Goal: Task Accomplishment & Management: Use online tool/utility

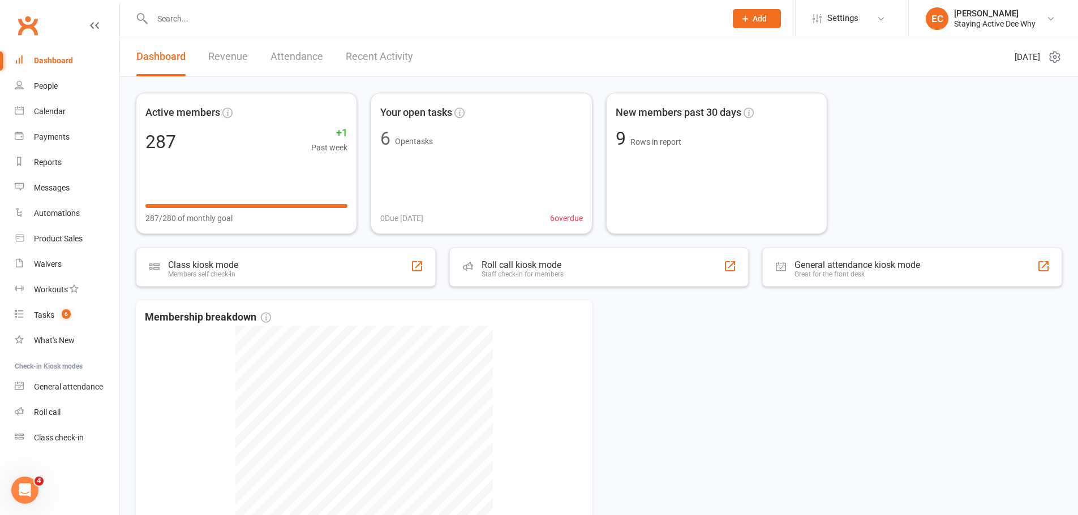
drag, startPoint x: 35, startPoint y: 19, endPoint x: 47, endPoint y: 22, distance: 12.8
click at [35, 19] on link "Clubworx" at bounding box center [28, 25] width 28 height 28
click at [202, 23] on input "text" at bounding box center [433, 19] width 569 height 16
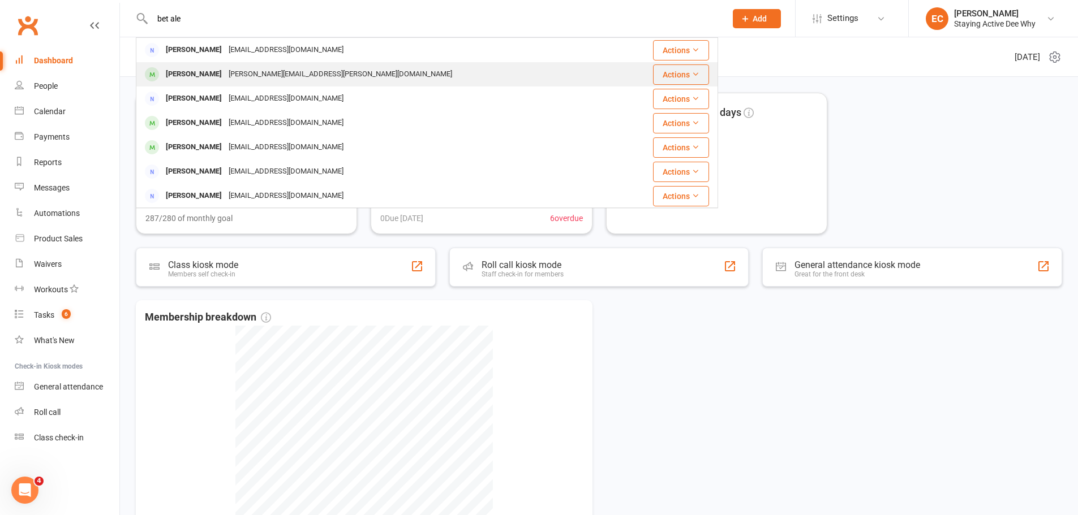
type input "bet ale"
click at [158, 70] on div at bounding box center [151, 74] width 21 height 19
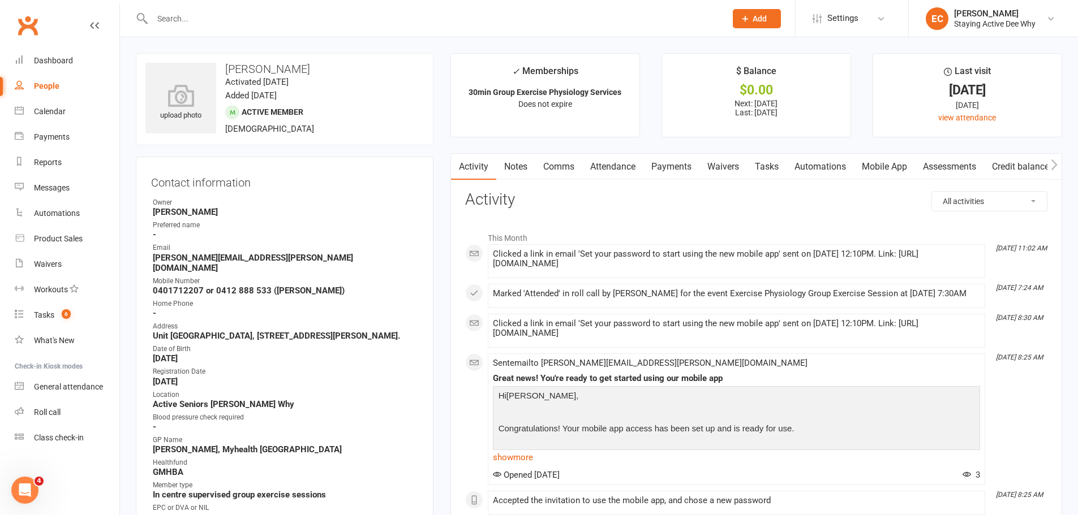
click at [370, 13] on input "text" at bounding box center [433, 19] width 569 height 16
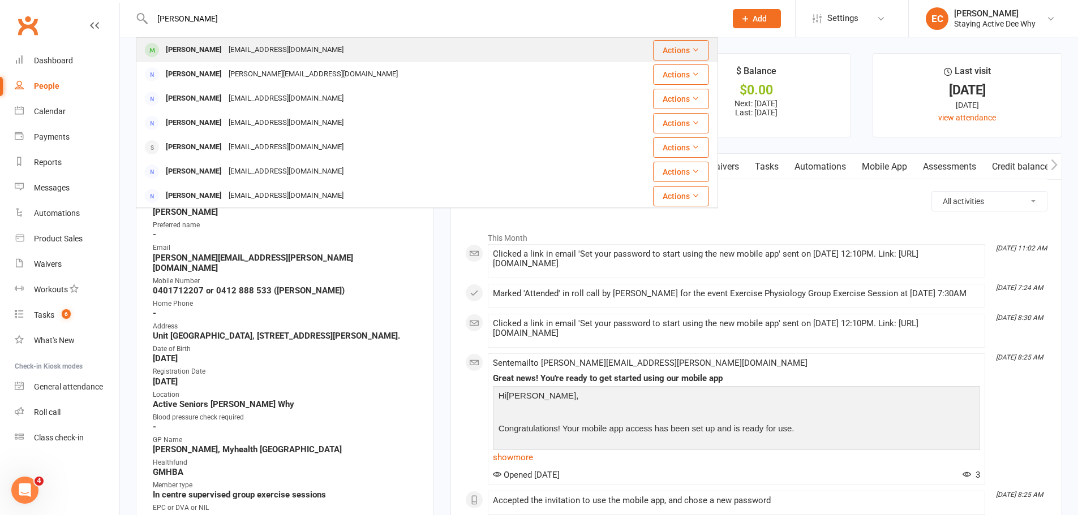
type input "wen pau"
click at [166, 50] on div "Wendy Paul" at bounding box center [193, 50] width 63 height 16
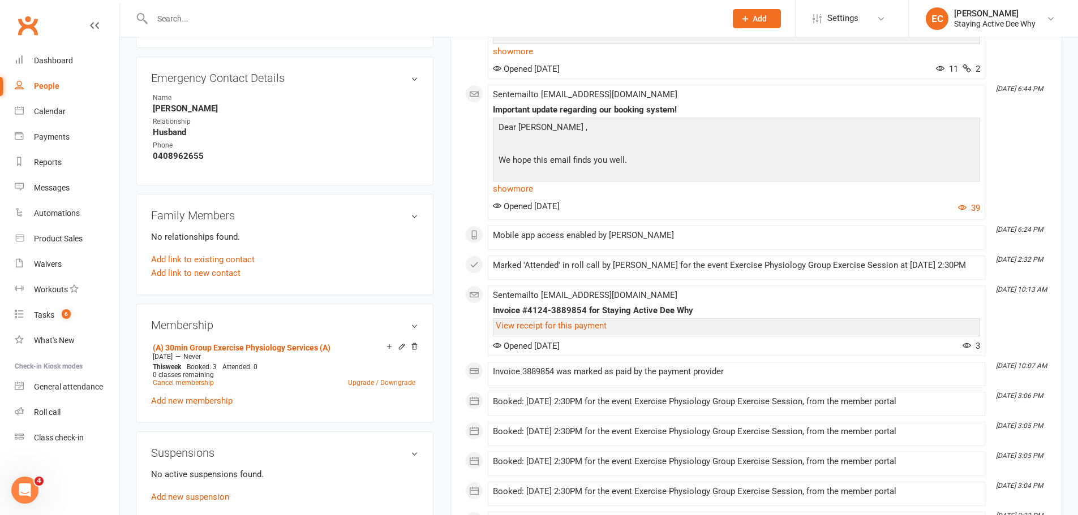
scroll to position [622, 0]
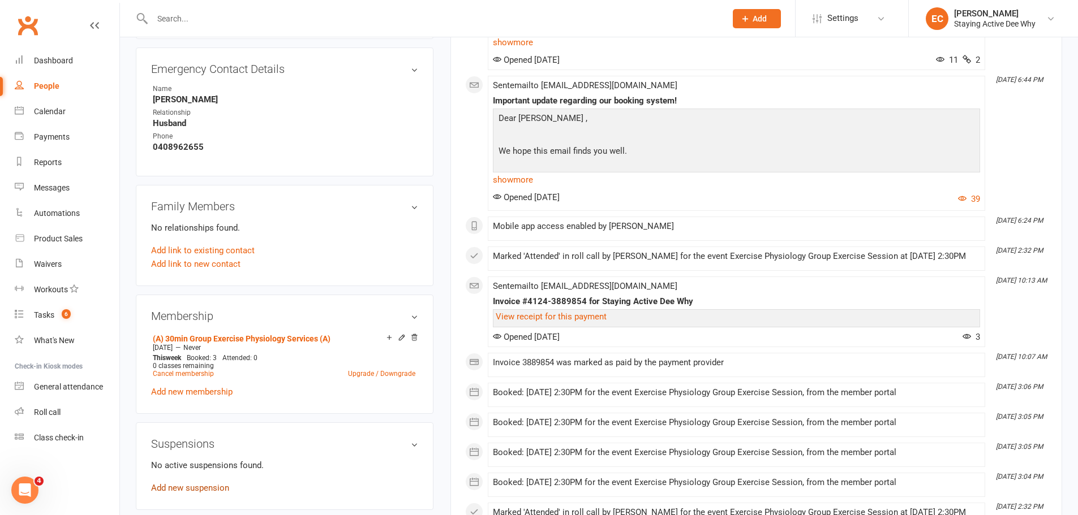
click at [183, 493] on link "Add new suspension" at bounding box center [190, 488] width 78 height 10
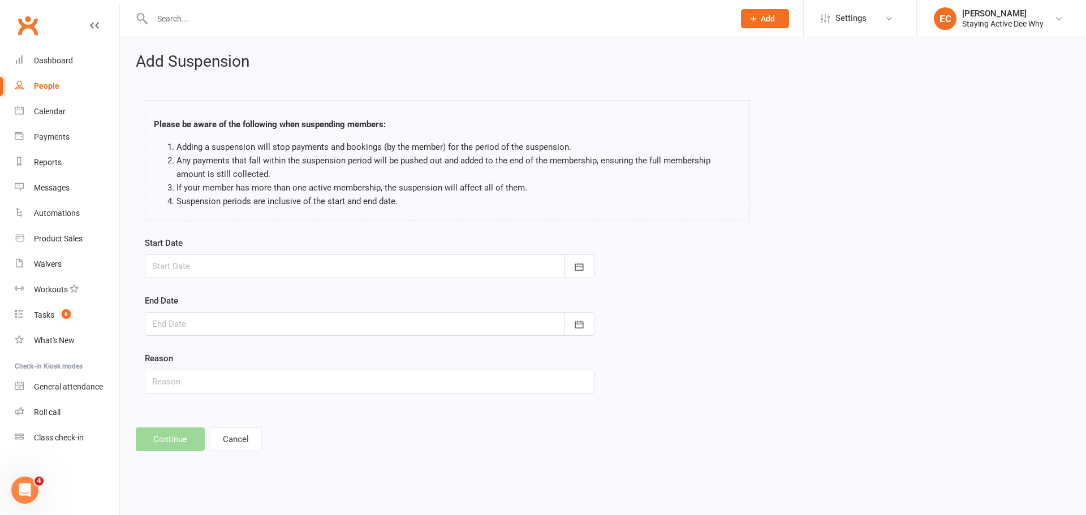
click at [205, 262] on div at bounding box center [370, 267] width 450 height 24
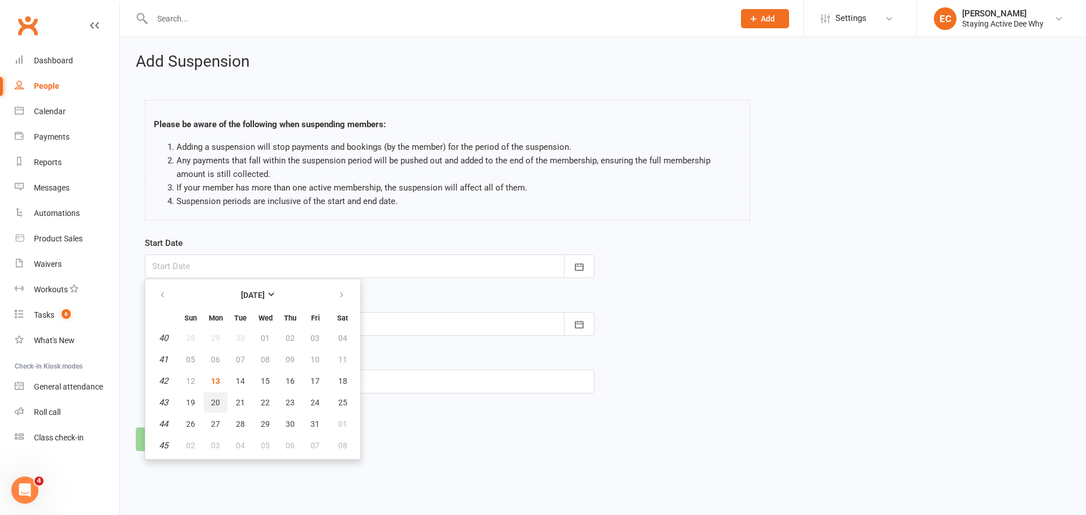
click at [208, 405] on button "20" at bounding box center [216, 403] width 24 height 20
type input "20 Oct 2025"
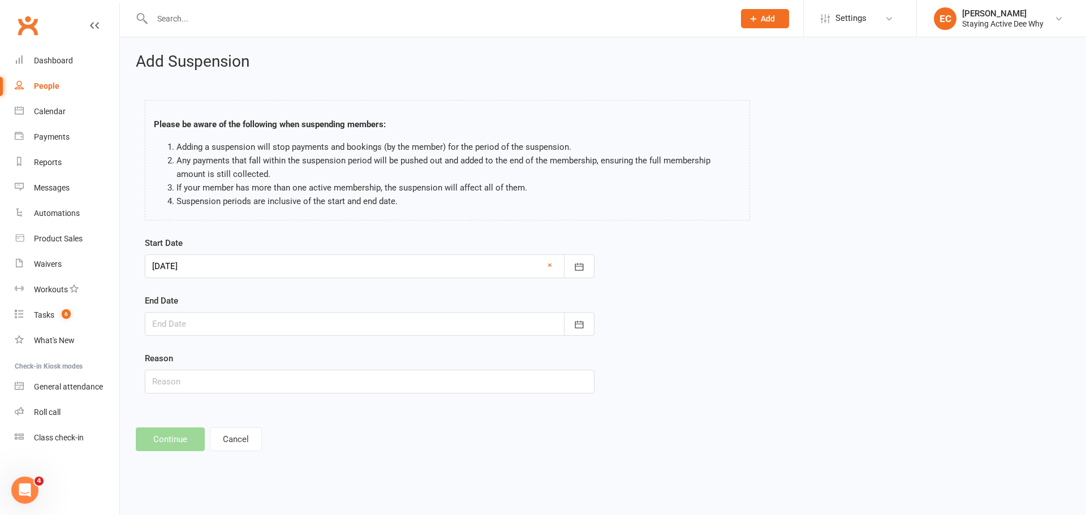
click at [197, 328] on div at bounding box center [370, 324] width 450 height 24
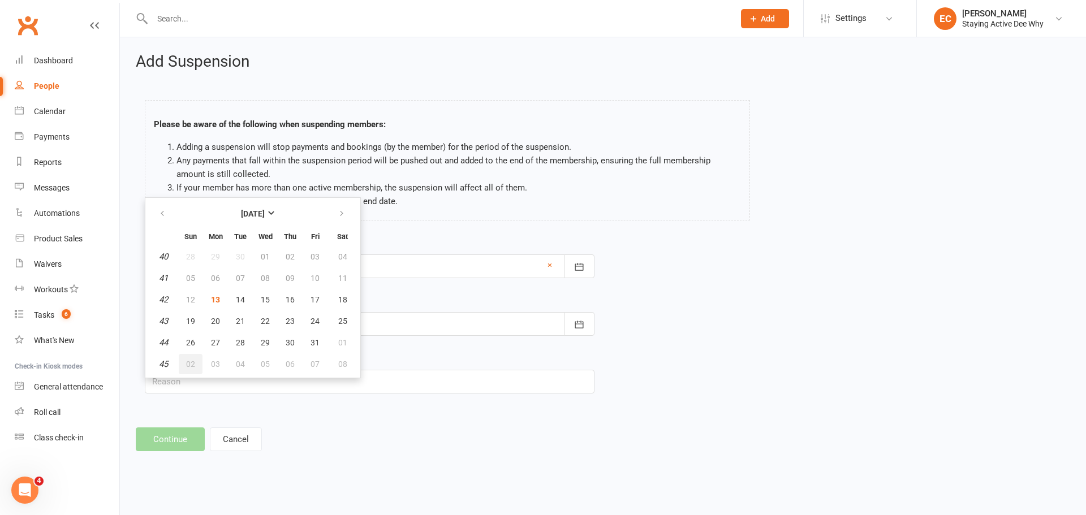
click at [191, 367] on span "02" at bounding box center [190, 364] width 9 height 9
type input "02 Nov 2025"
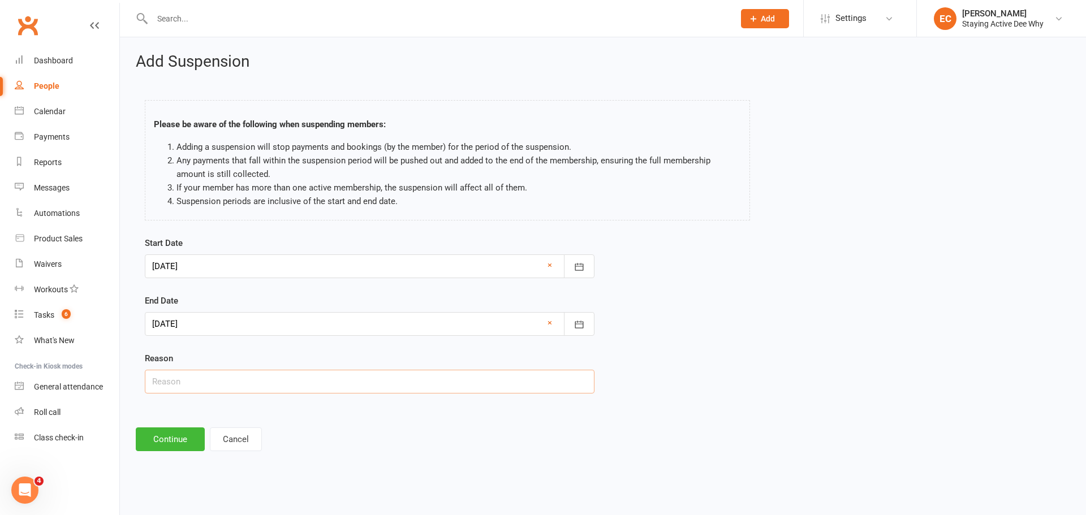
drag, startPoint x: 186, startPoint y: 388, endPoint x: 210, endPoint y: 384, distance: 25.3
click at [186, 388] on input "text" at bounding box center [370, 382] width 450 height 24
type input "cochlear implant"
click at [170, 445] on button "Continue" at bounding box center [170, 440] width 69 height 24
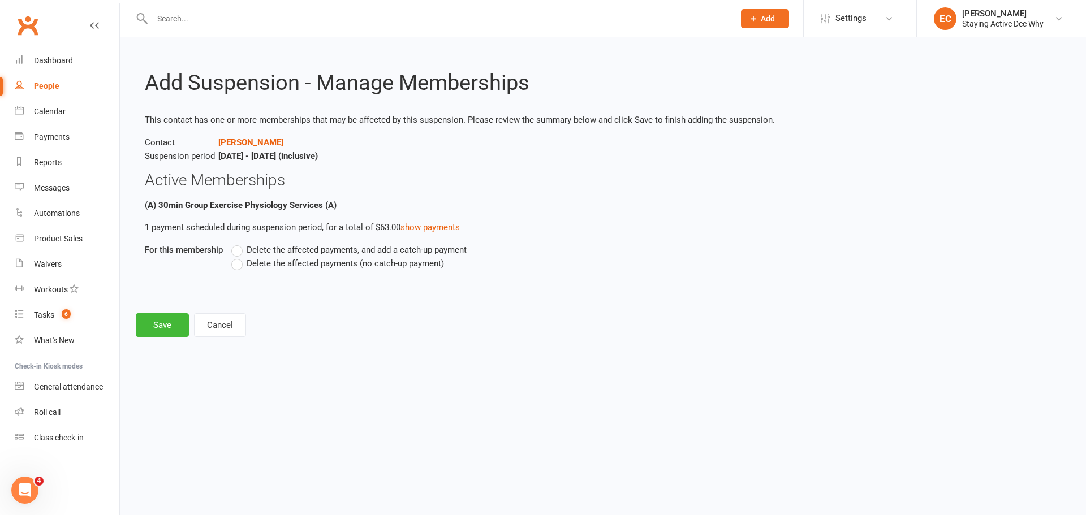
click at [277, 266] on span "Delete the affected payments (no catch-up payment)" at bounding box center [345, 263] width 197 height 12
click at [239, 257] on input "Delete the affected payments (no catch-up payment)" at bounding box center [234, 257] width 7 height 0
drag, startPoint x: 144, startPoint y: 323, endPoint x: 238, endPoint y: 8, distance: 328.2
click at [149, 316] on button "Save" at bounding box center [162, 325] width 53 height 24
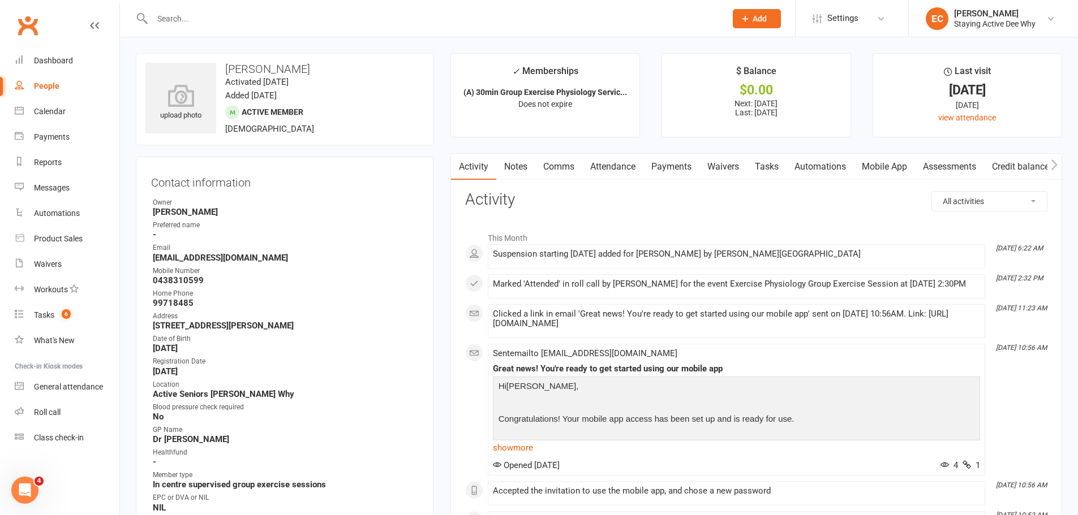
click at [320, 18] on input "text" at bounding box center [433, 19] width 569 height 16
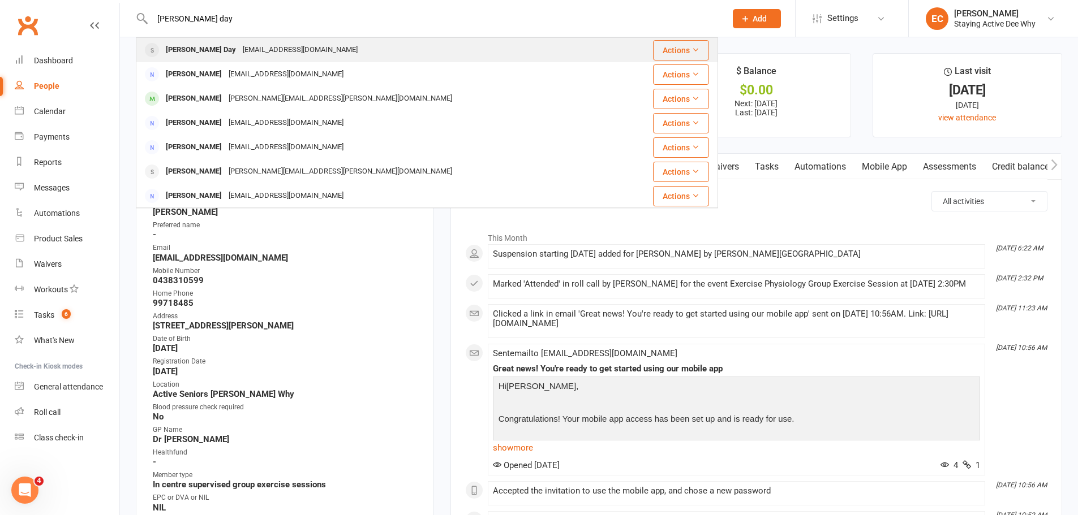
type input "beth day"
click at [171, 49] on div "Beth Day" at bounding box center [200, 50] width 77 height 16
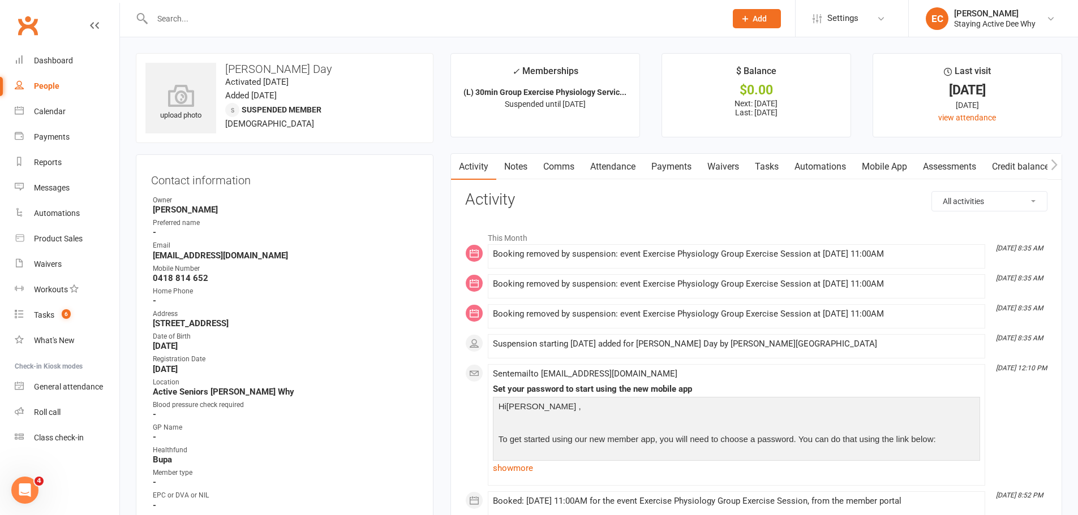
drag, startPoint x: 673, startPoint y: 165, endPoint x: 693, endPoint y: 208, distance: 47.6
click at [673, 165] on link "Payments" at bounding box center [671, 167] width 56 height 26
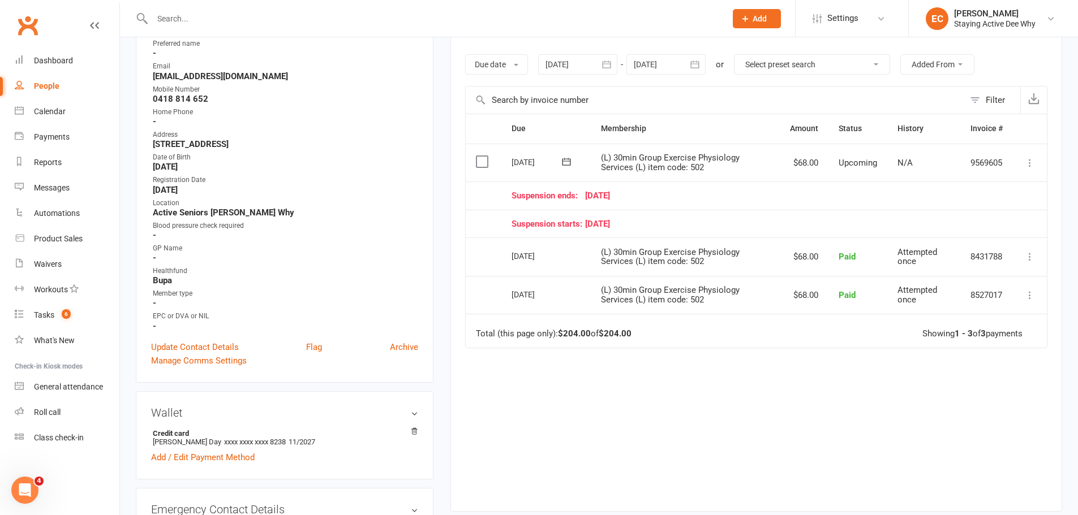
scroll to position [226, 0]
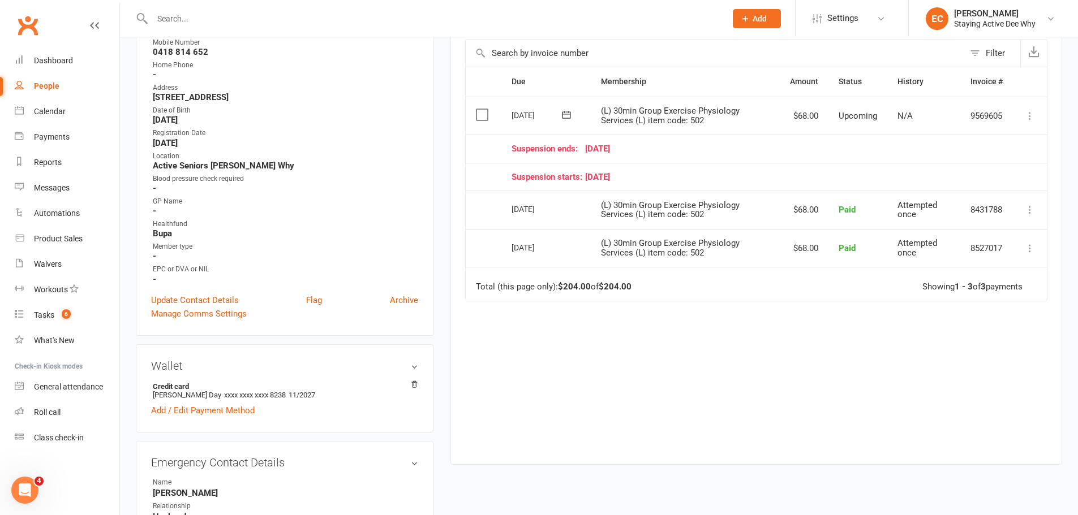
click at [1027, 117] on icon at bounding box center [1029, 115] width 11 height 11
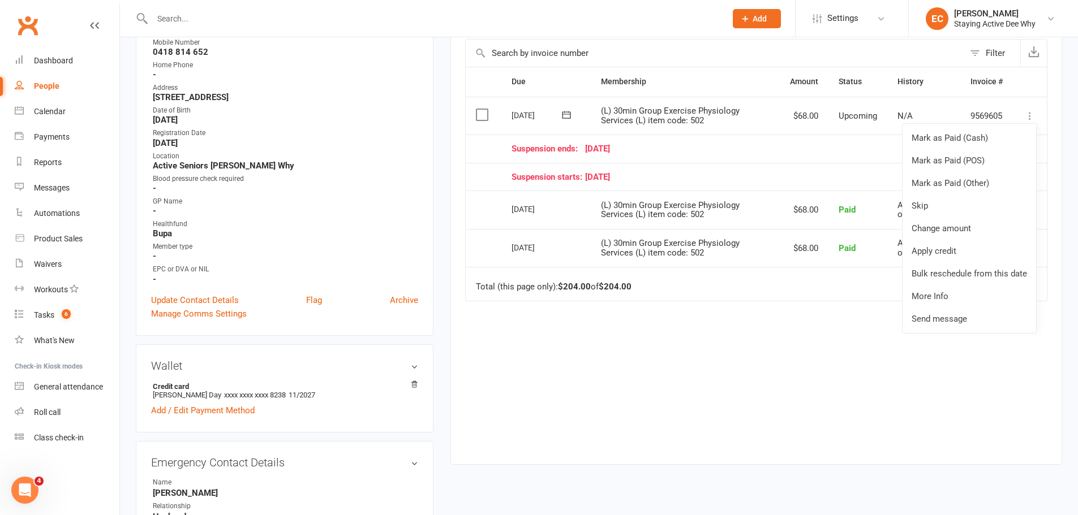
click at [773, 378] on div "Due Contact Membership Amount Status History Invoice # Select this 31 Oct 2025 …" at bounding box center [756, 257] width 582 height 380
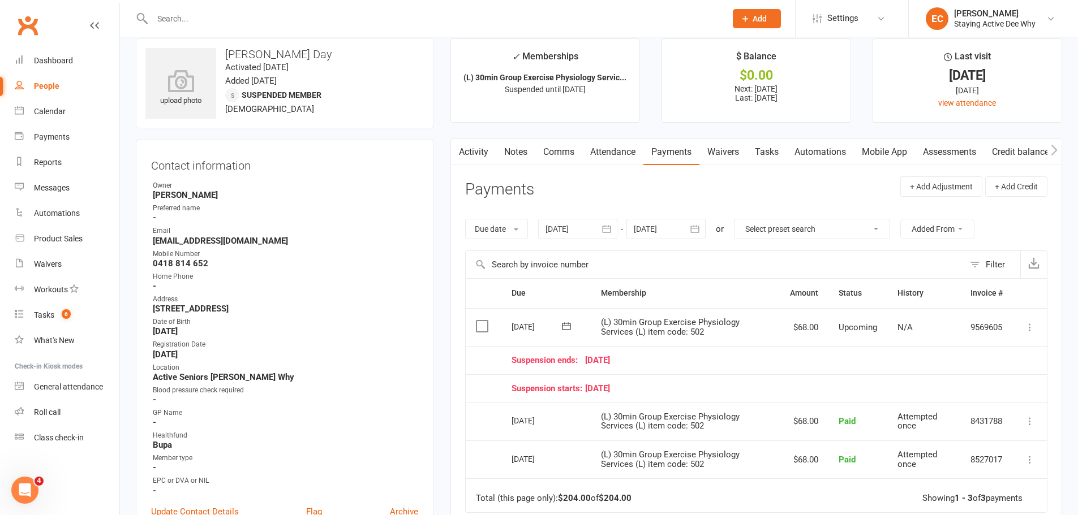
scroll to position [0, 0]
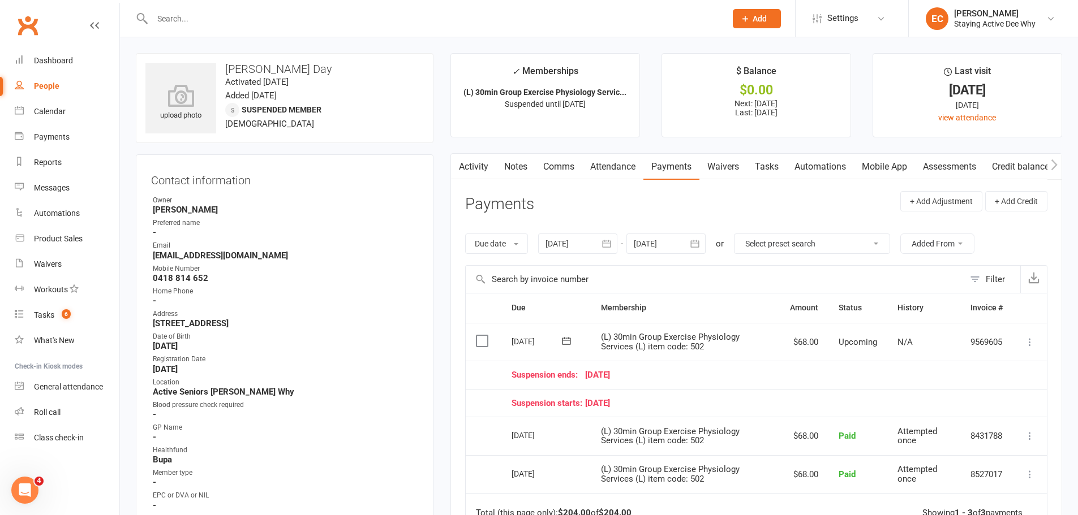
drag, startPoint x: 201, startPoint y: 19, endPoint x: 287, endPoint y: 22, distance: 86.6
click at [259, 18] on input "text" at bounding box center [433, 19] width 569 height 16
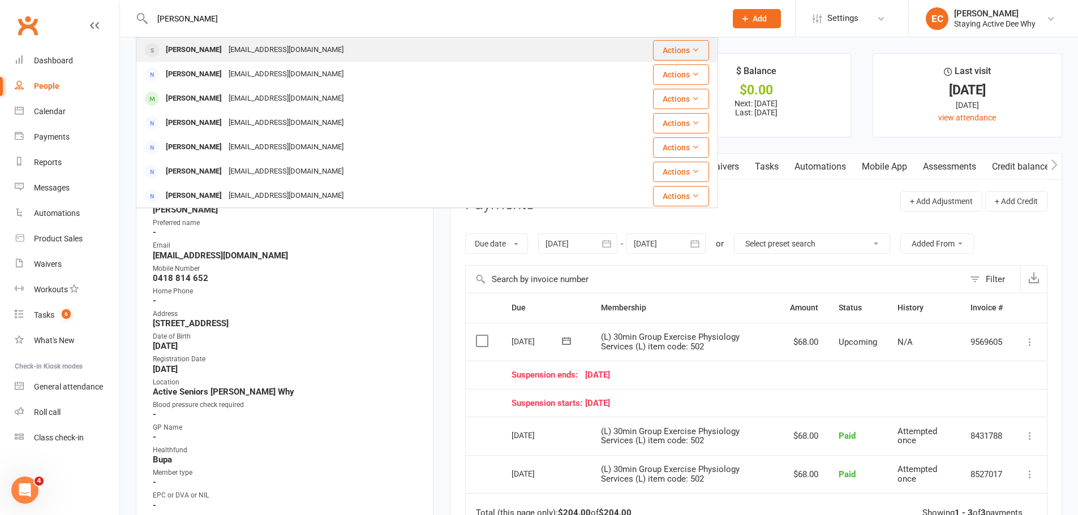
type input "leo sch"
click at [186, 41] on div "Leonie Schuback leoneray8@bigpond.com" at bounding box center [378, 49] width 483 height 23
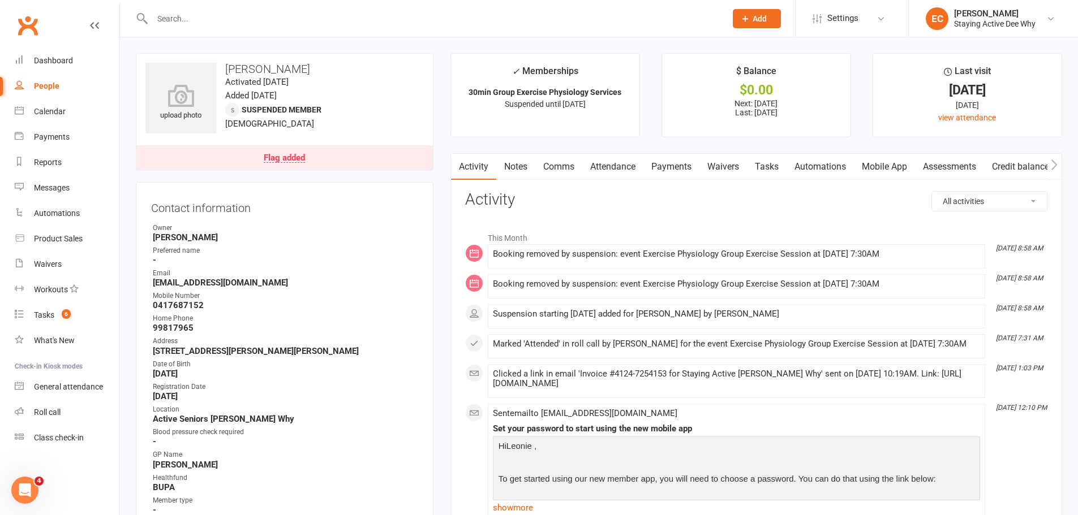
click at [665, 174] on link "Payments" at bounding box center [671, 167] width 56 height 26
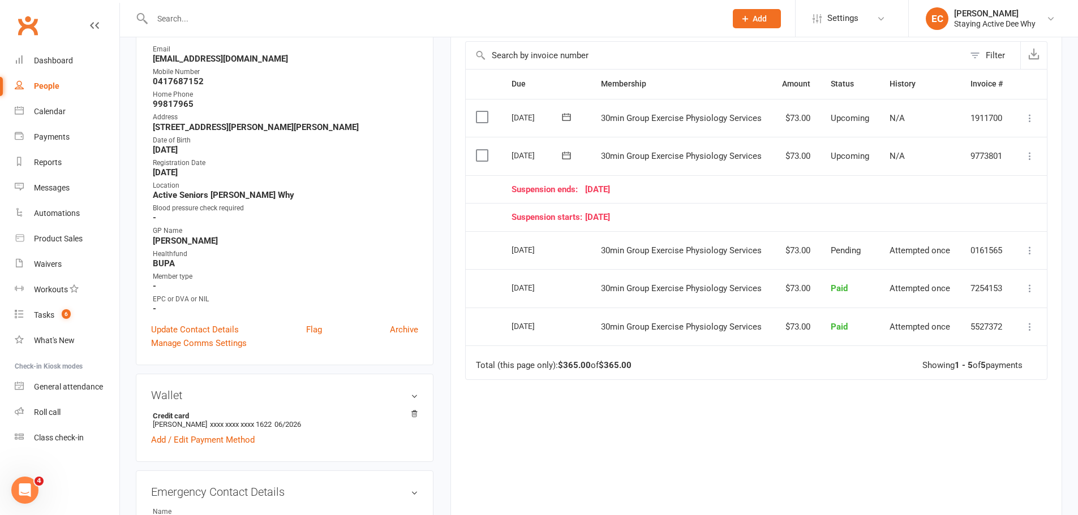
scroll to position [226, 0]
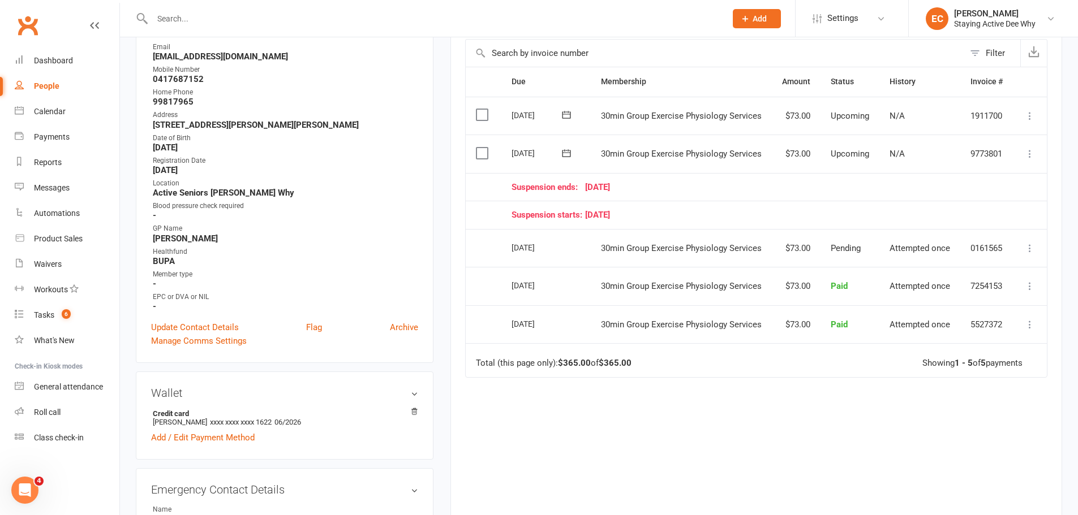
click at [1033, 151] on icon at bounding box center [1029, 153] width 11 height 11
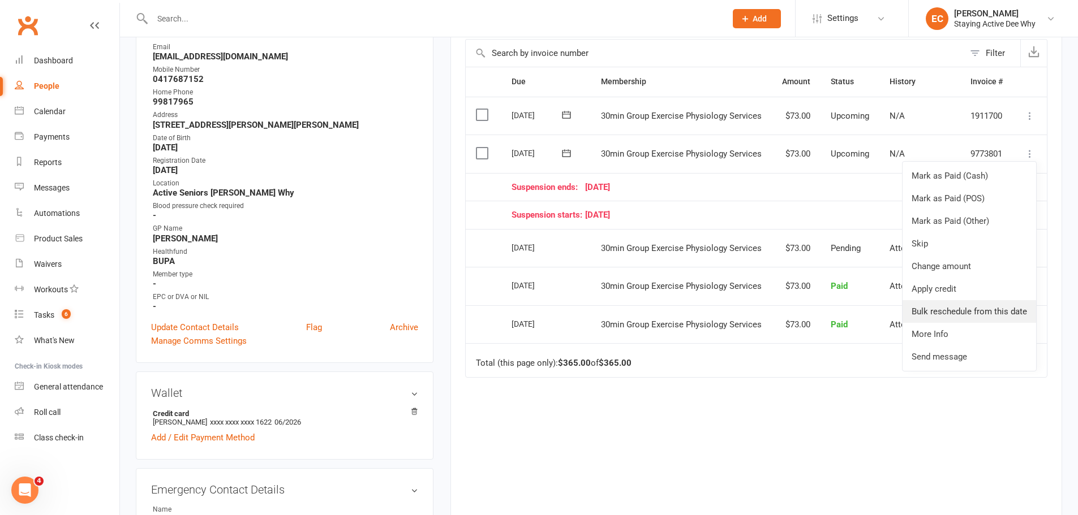
click at [975, 317] on link "Bulk reschedule from this date" at bounding box center [968, 311] width 133 height 23
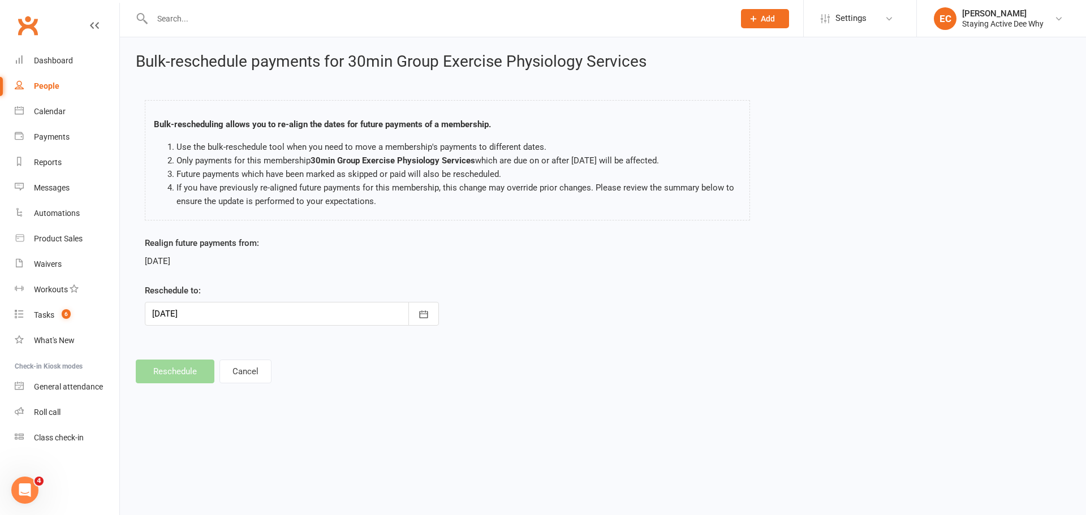
click at [188, 316] on div at bounding box center [292, 314] width 294 height 24
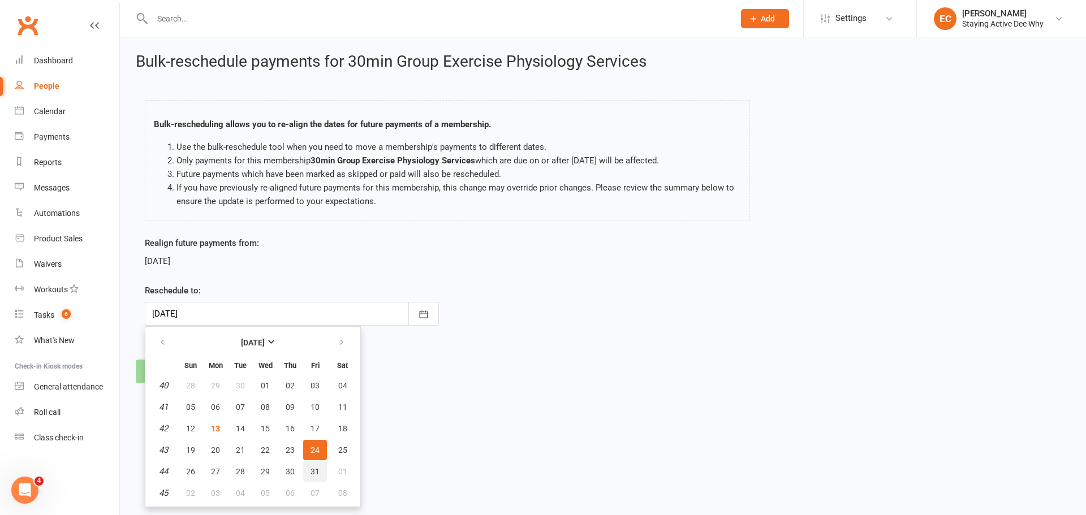
click at [317, 473] on span "31" at bounding box center [315, 471] width 9 height 9
type input "31 Oct 2025"
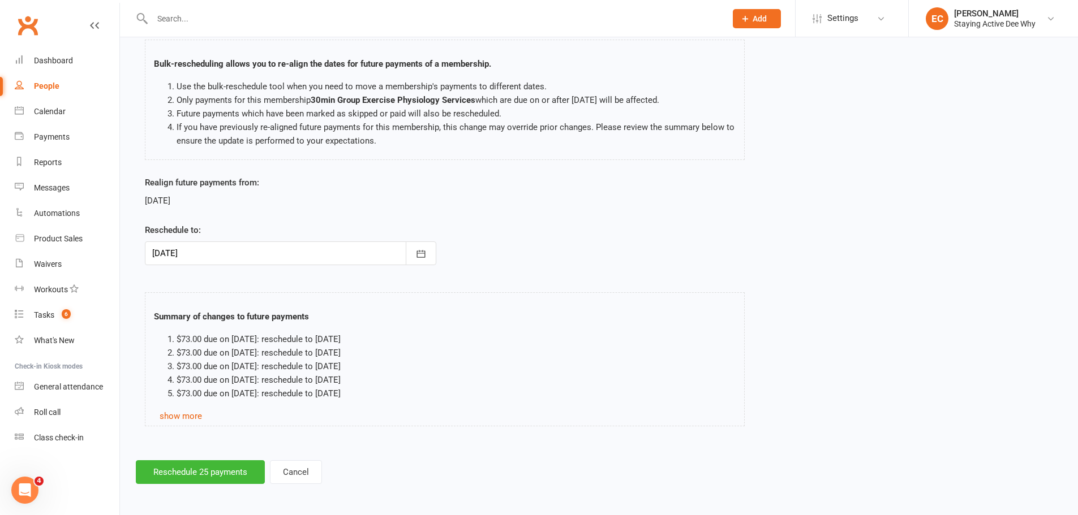
scroll to position [62, 0]
click at [189, 462] on button "Reschedule 25 payments" at bounding box center [200, 471] width 129 height 24
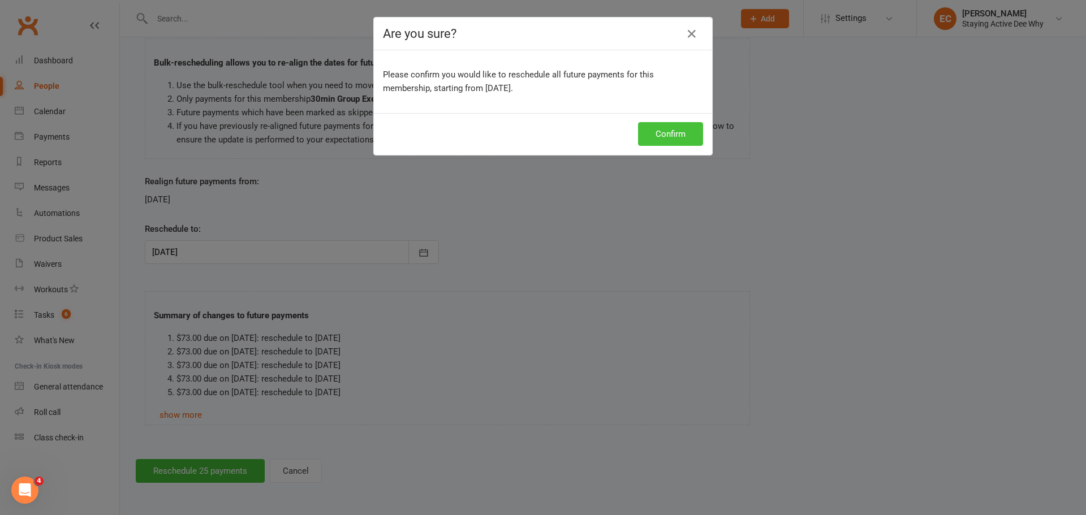
click at [680, 137] on button "Confirm" at bounding box center [670, 134] width 65 height 24
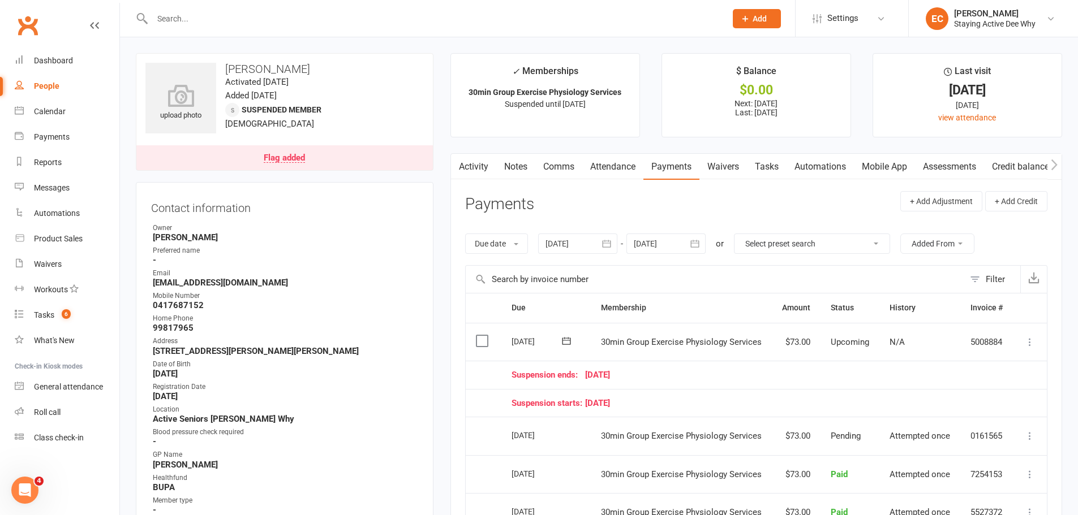
click at [210, 11] on input "text" at bounding box center [433, 19] width 569 height 16
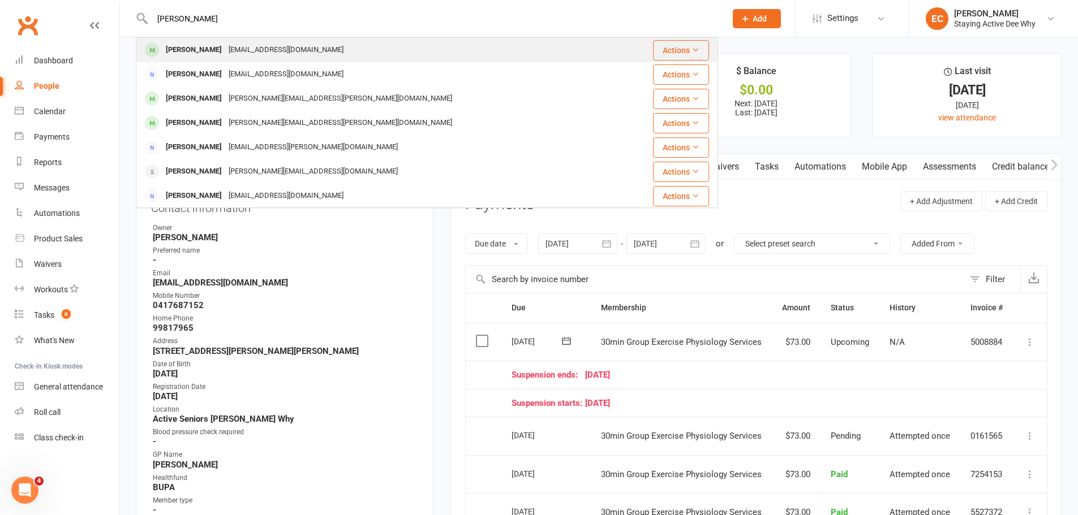
type input "connie"
click at [178, 44] on div "Connie Leong" at bounding box center [193, 50] width 63 height 16
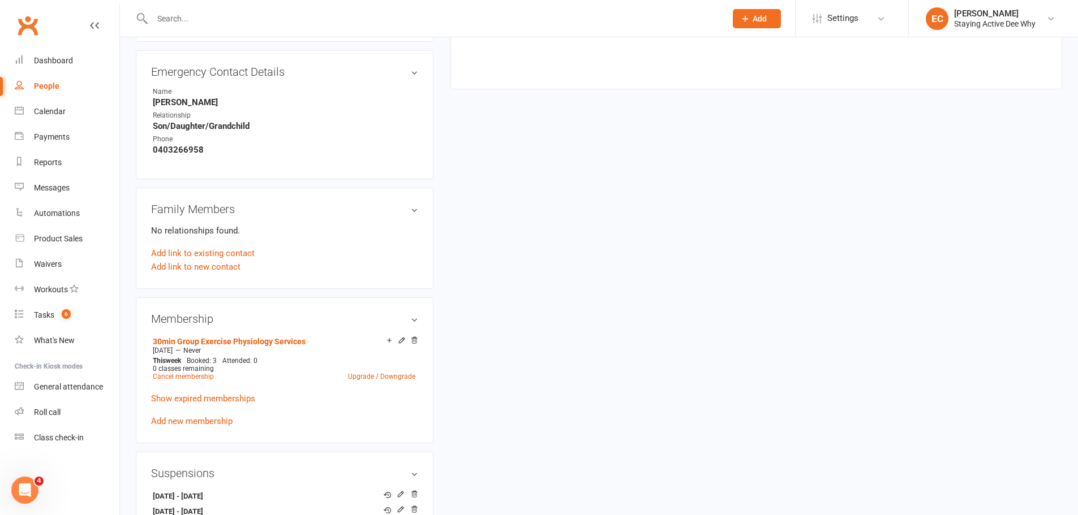
scroll to position [848, 0]
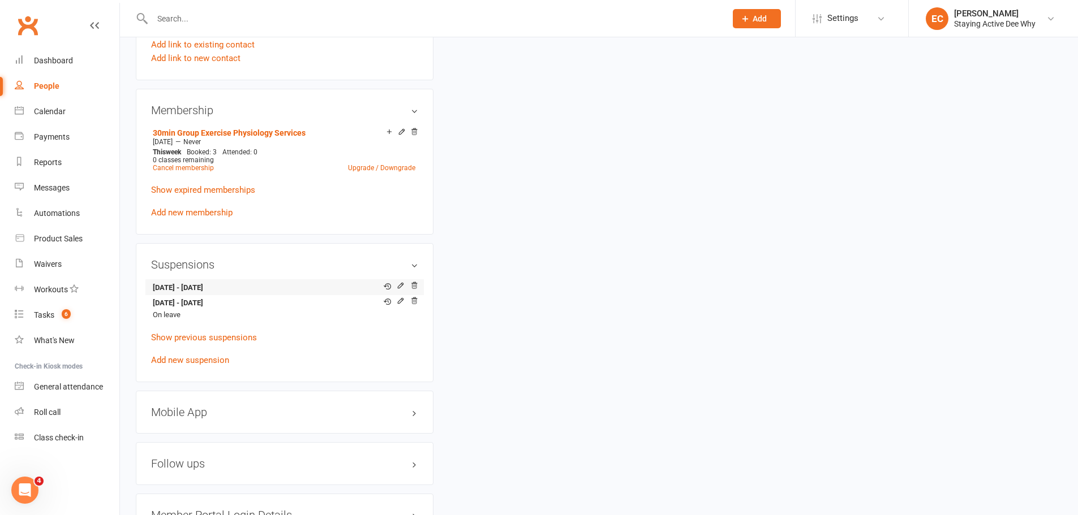
drag, startPoint x: 399, startPoint y: 286, endPoint x: 375, endPoint y: 285, distance: 23.8
click at [375, 285] on li "27 Oct 2025 - 16 Nov 2025 View history Edit suspension" at bounding box center [284, 287] width 267 height 16
click at [386, 285] on icon at bounding box center [387, 286] width 7 height 7
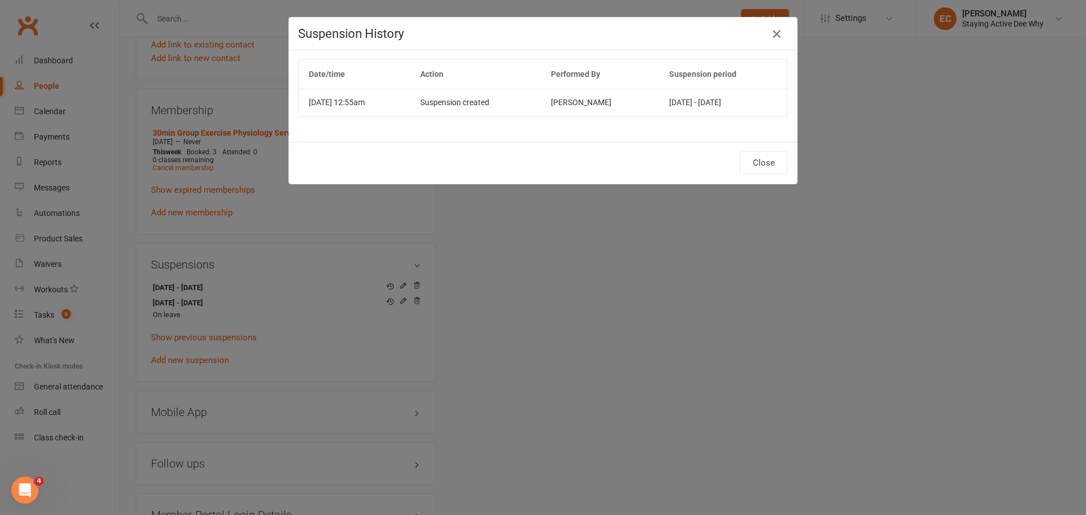
click at [774, 37] on icon "button" at bounding box center [777, 34] width 14 height 14
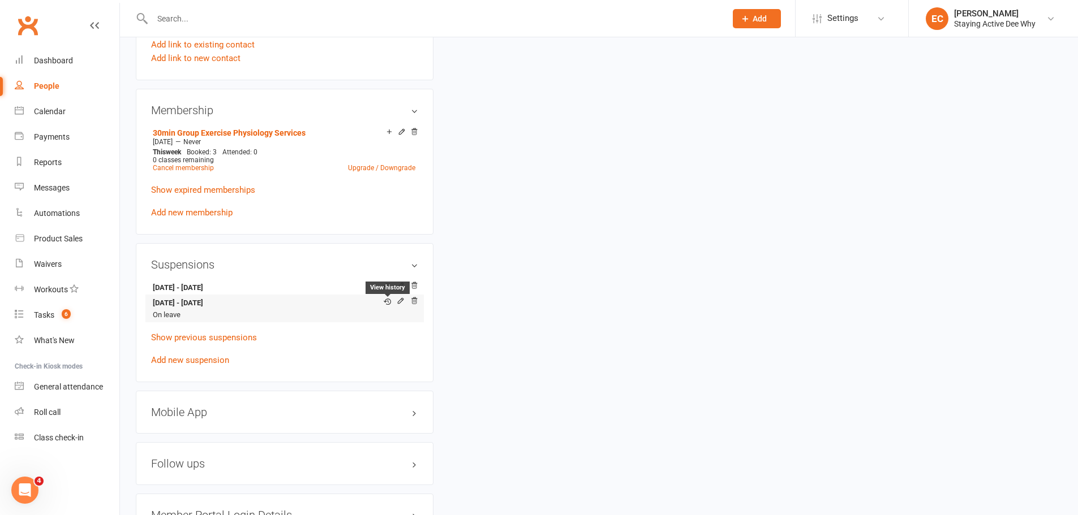
click at [389, 300] on icon at bounding box center [387, 301] width 7 height 7
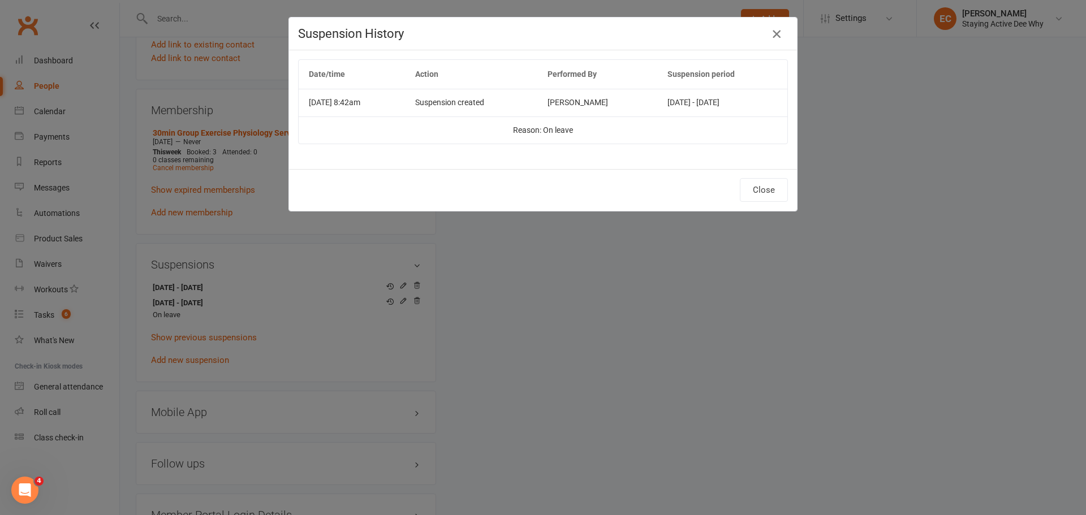
click at [777, 37] on icon "button" at bounding box center [777, 34] width 14 height 14
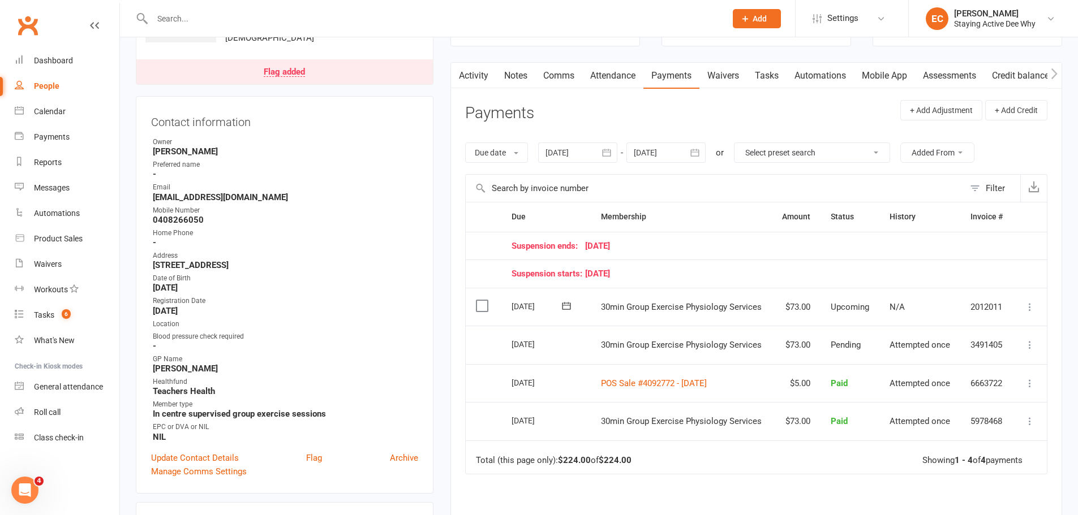
scroll to position [0, 0]
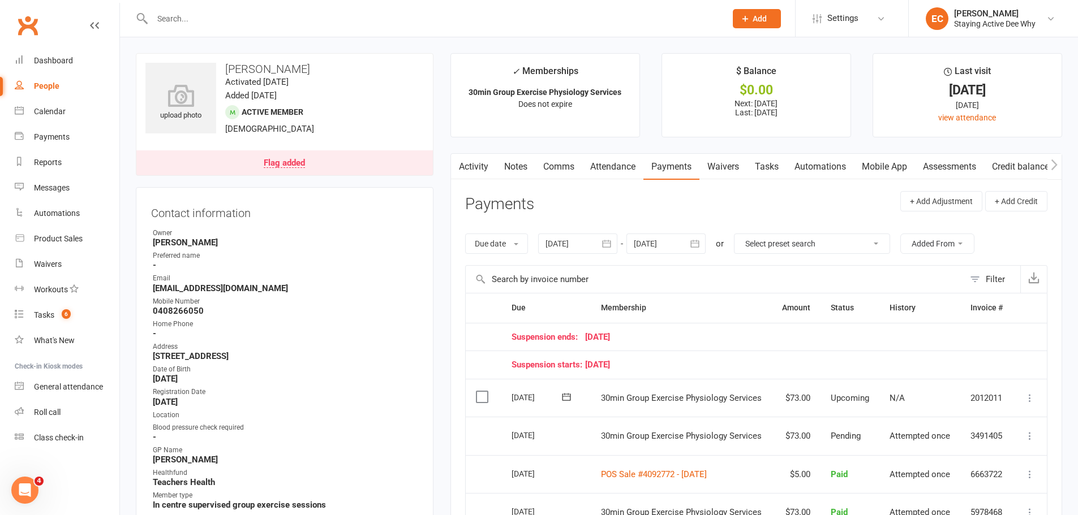
click at [479, 162] on link "Activity" at bounding box center [473, 167] width 45 height 26
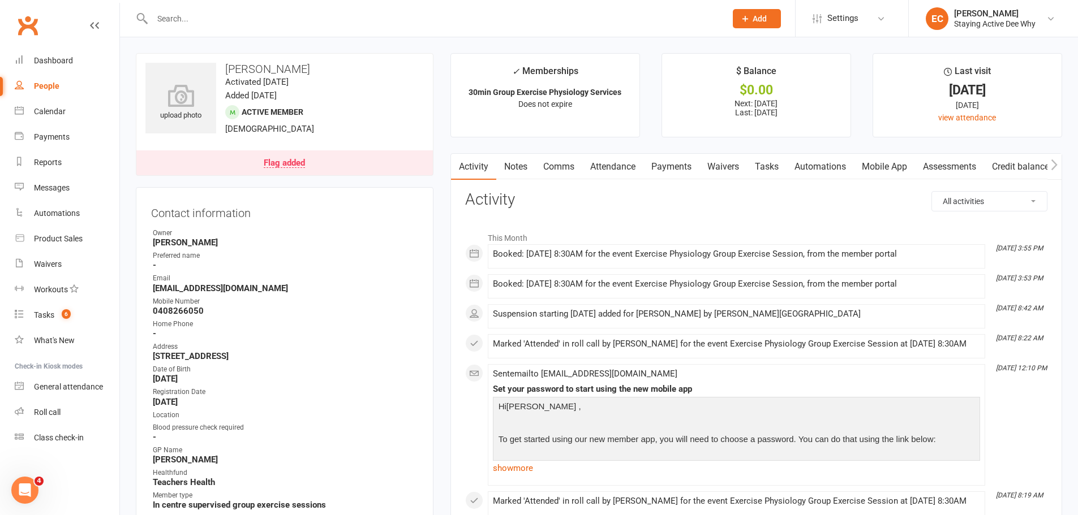
click at [611, 165] on link "Attendance" at bounding box center [612, 167] width 61 height 26
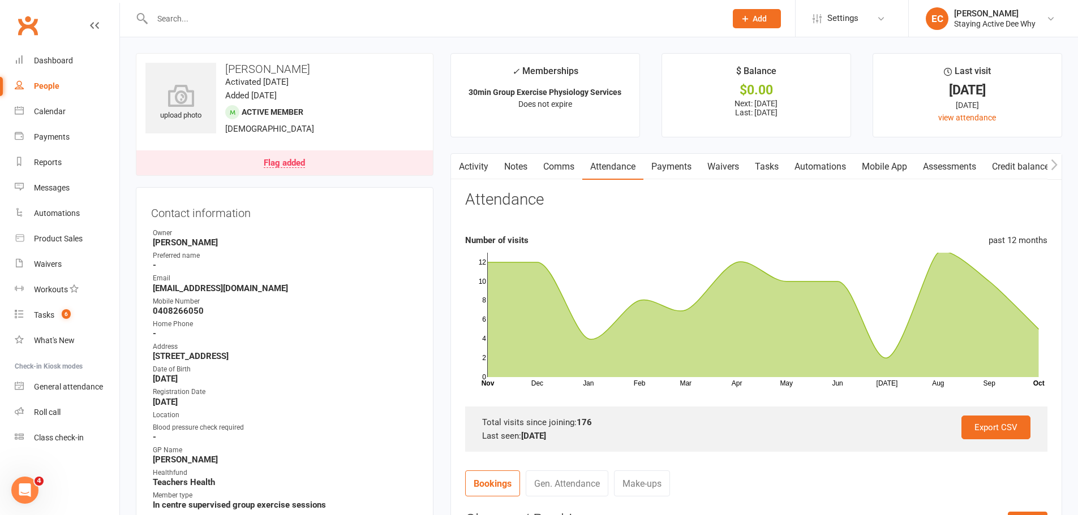
click at [657, 165] on link "Payments" at bounding box center [671, 167] width 56 height 26
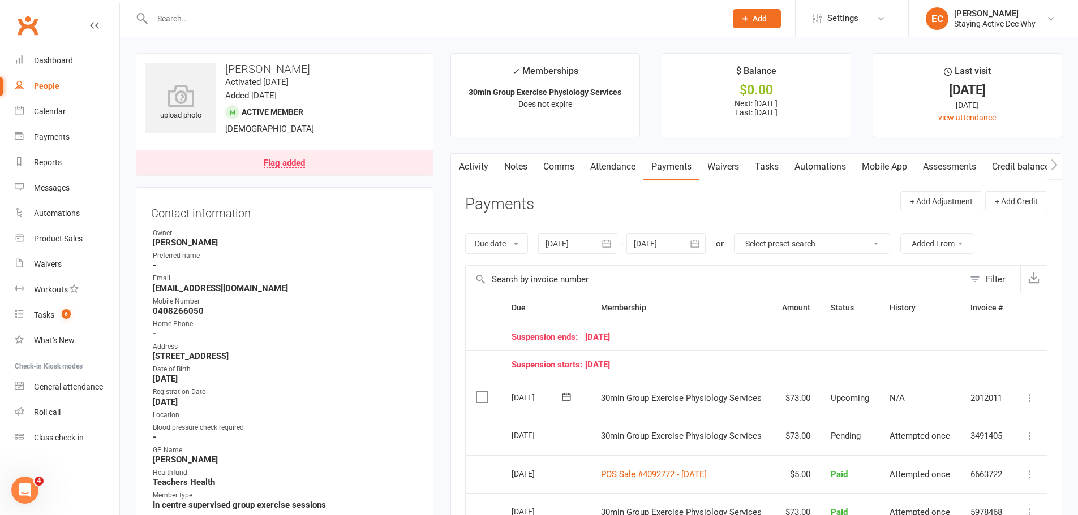
click at [692, 245] on icon "button" at bounding box center [694, 243] width 11 height 11
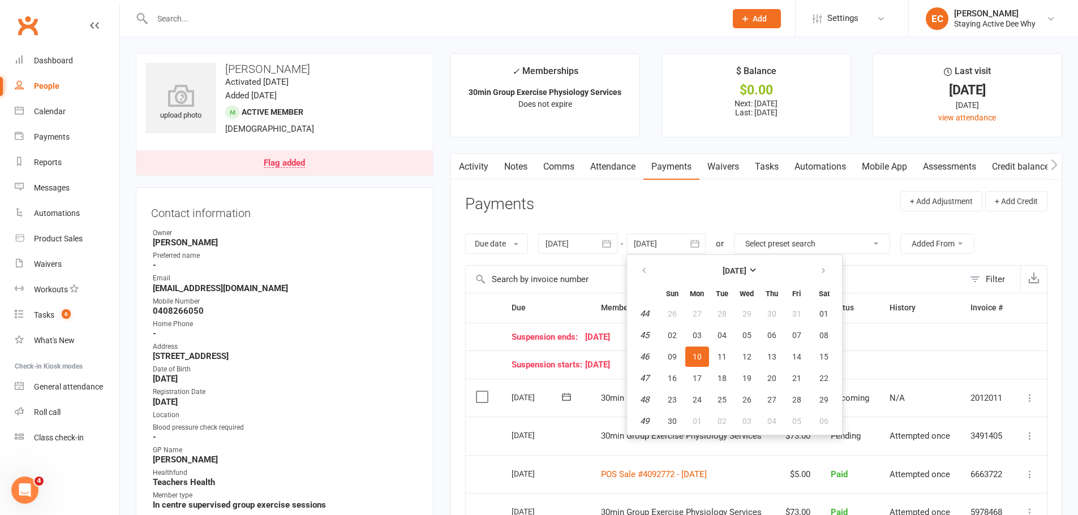
click at [841, 274] on ul "November 2025 Sun Mon Tue Wed Thu Fri Sat 44 26 27 28 29 30 31 01 45 02 03 04 0…" at bounding box center [734, 345] width 216 height 181
click at [826, 270] on icon "button" at bounding box center [823, 270] width 8 height 9
click at [802, 357] on button "16" at bounding box center [797, 357] width 24 height 20
type input "16 Jan 2026"
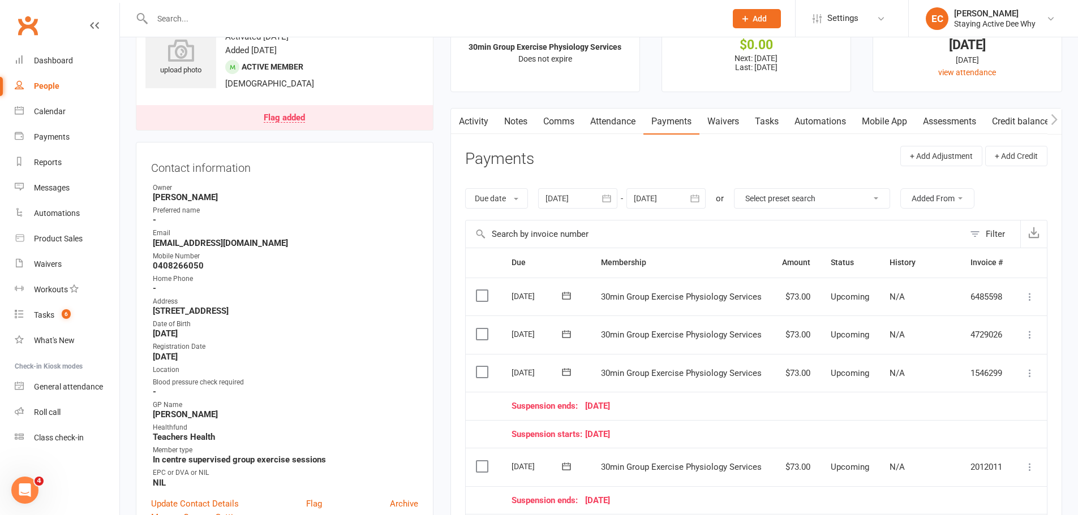
scroll to position [226, 0]
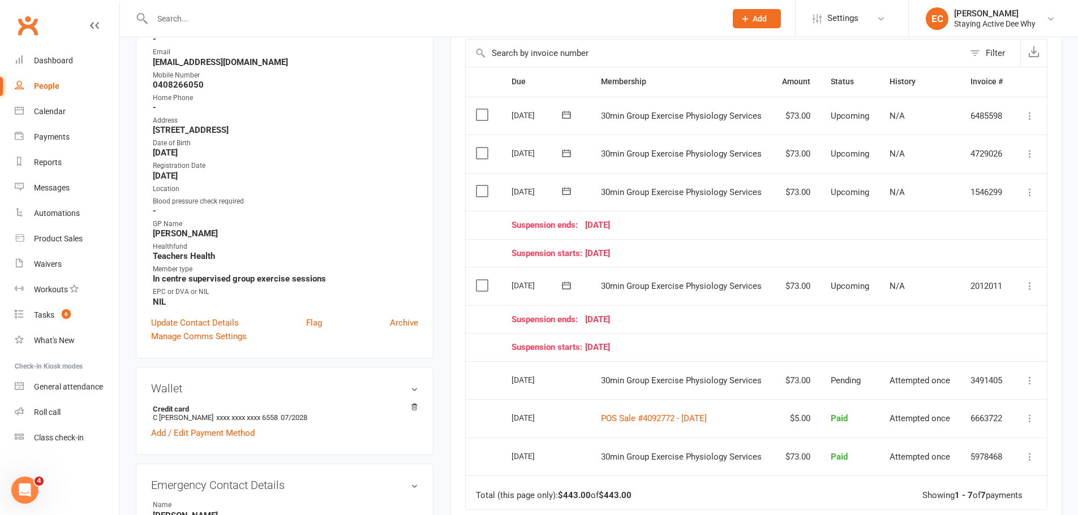
click at [453, 151] on div "Activity Notes Comms Attendance Payments Waivers Tasks Automations Mobile App A…" at bounding box center [755, 300] width 611 height 746
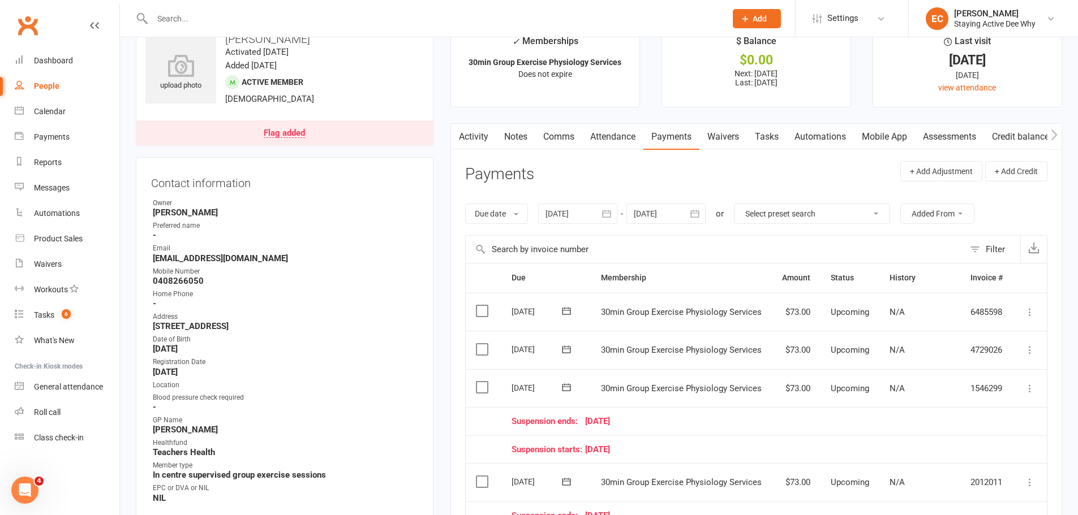
scroll to position [0, 0]
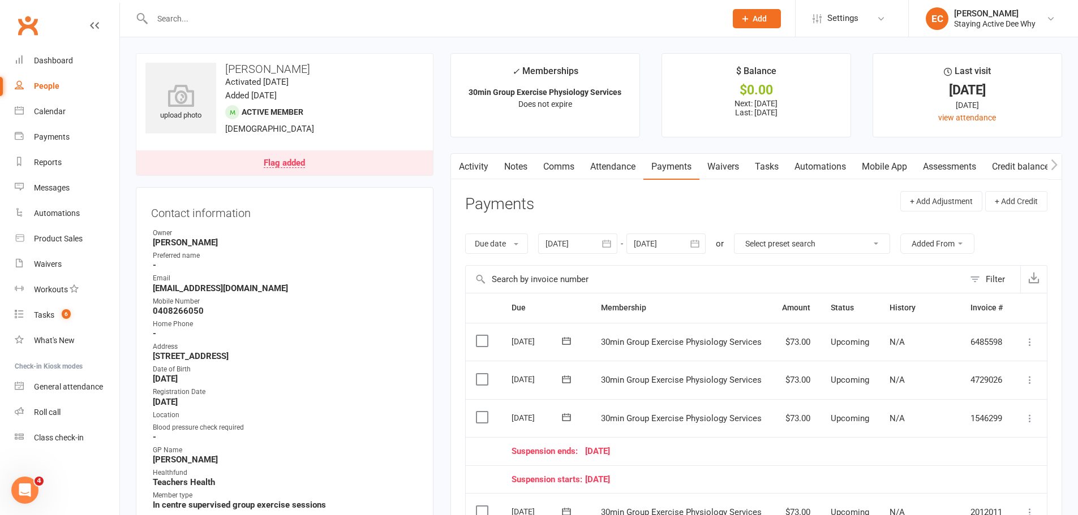
click at [473, 156] on link "Activity" at bounding box center [473, 167] width 45 height 26
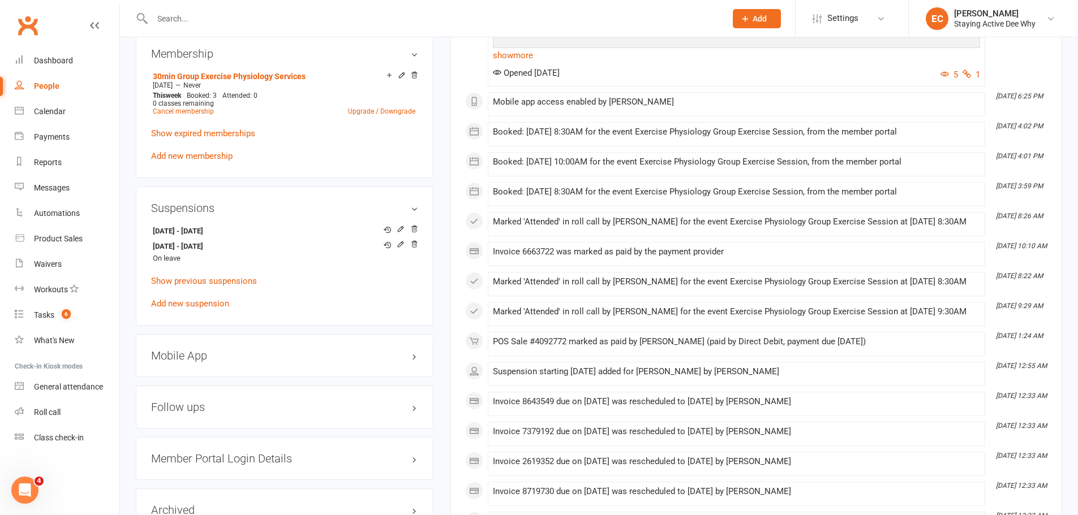
scroll to position [962, 0]
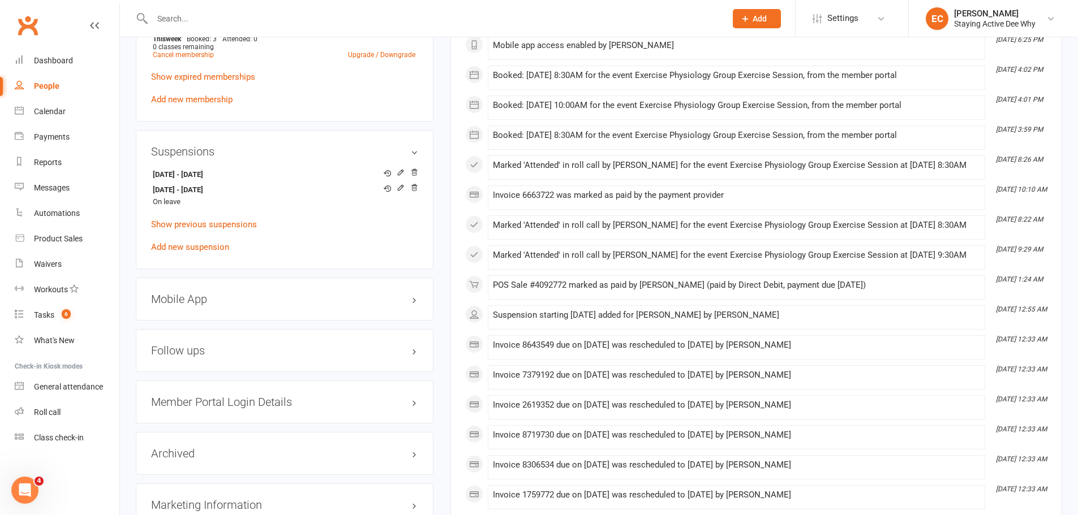
click at [247, 7] on div at bounding box center [427, 18] width 582 height 37
click at [209, 13] on input "text" at bounding box center [433, 19] width 569 height 16
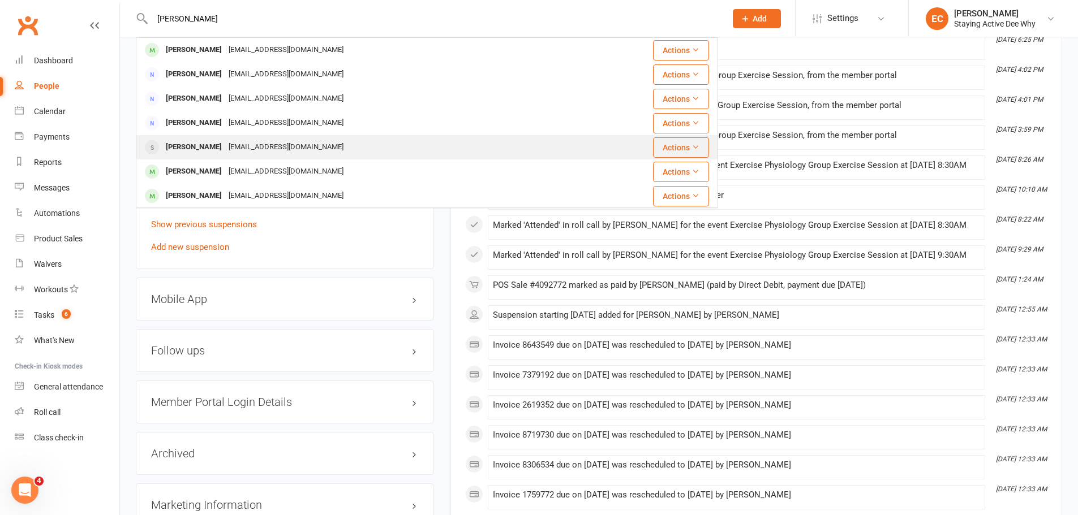
type input "leo s"
click at [199, 153] on div "Leonie Schuback" at bounding box center [193, 147] width 63 height 16
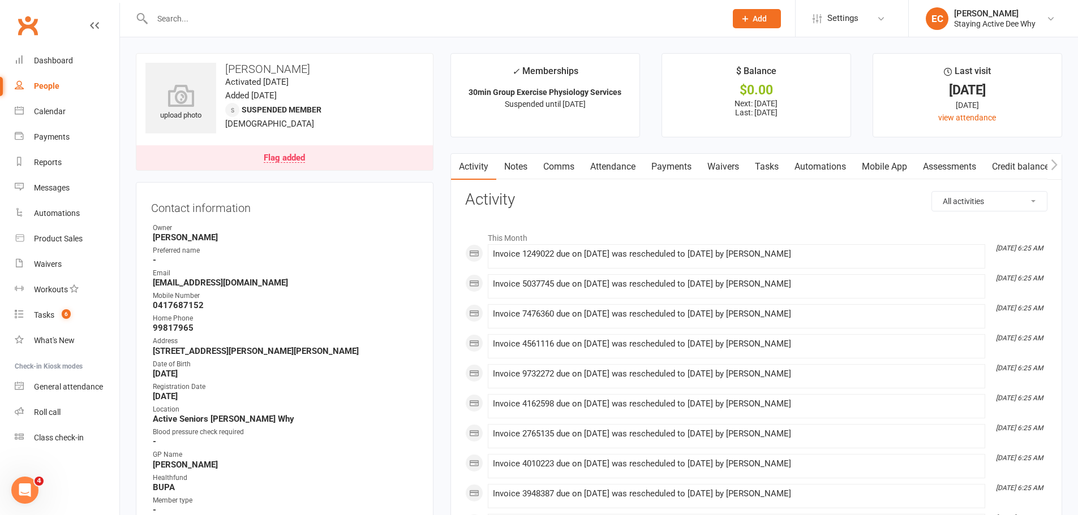
drag, startPoint x: 324, startPoint y: 18, endPoint x: 382, endPoint y: 21, distance: 57.8
click at [326, 19] on input "text" at bounding box center [433, 19] width 569 height 16
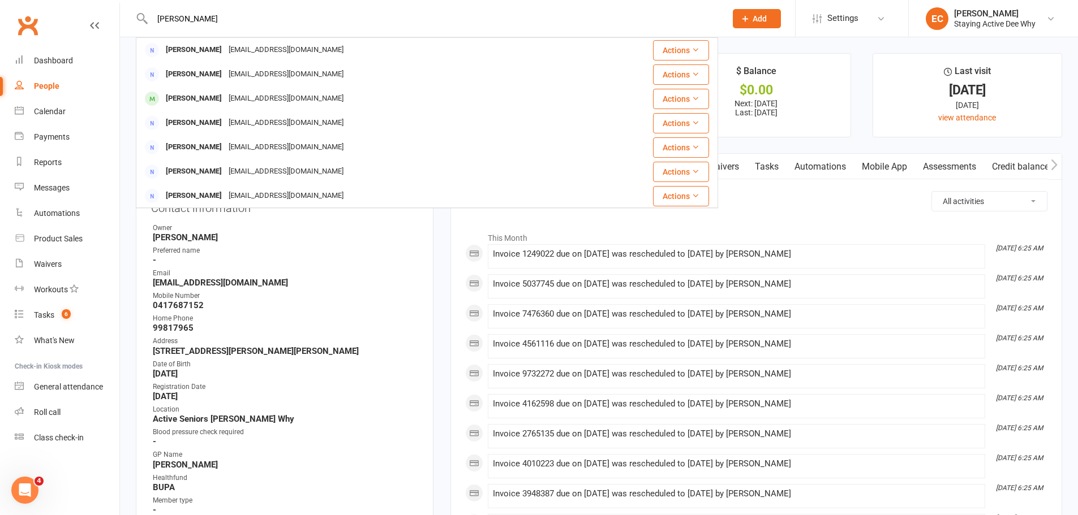
type input "rich bau"
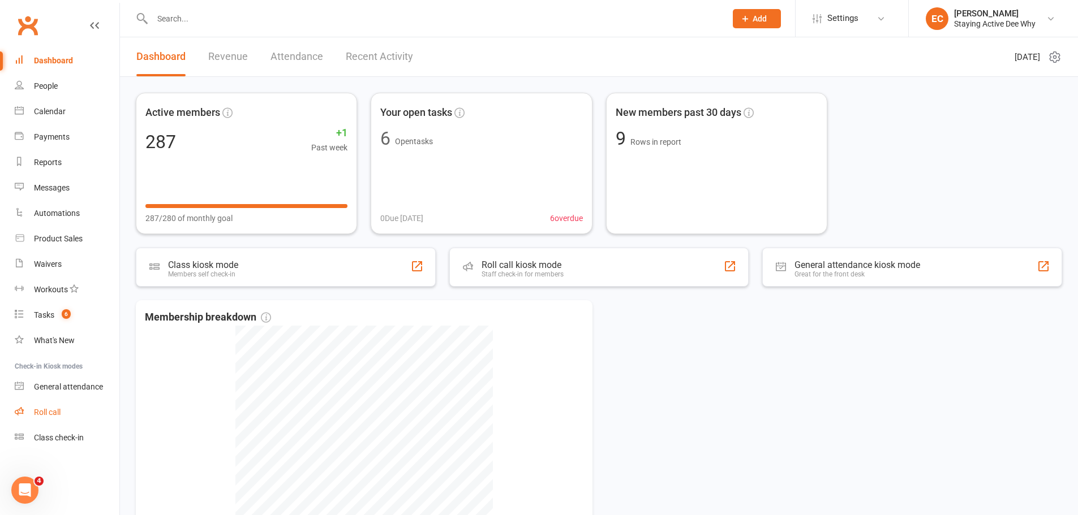
click at [72, 406] on link "Roll call" at bounding box center [67, 412] width 105 height 25
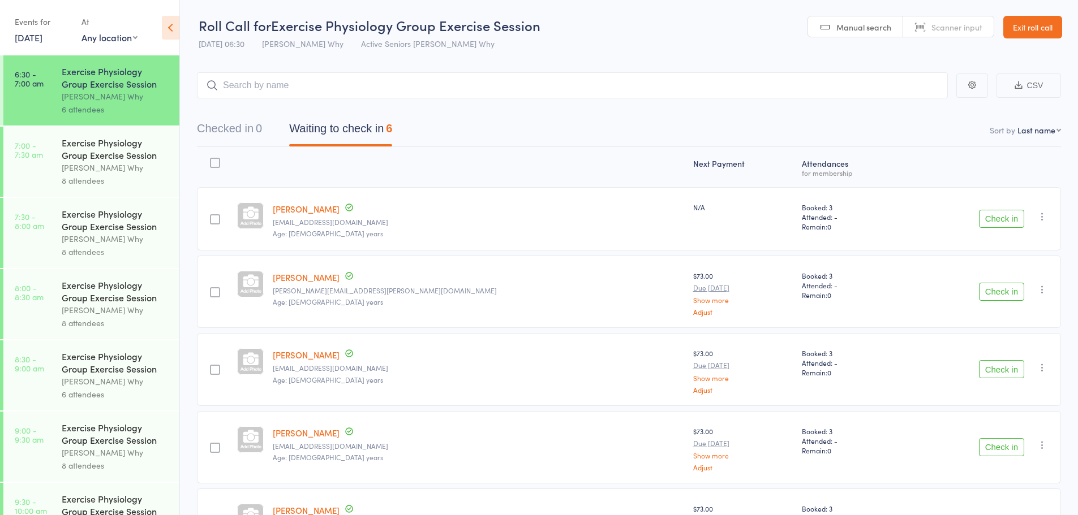
drag, startPoint x: 1012, startPoint y: 221, endPoint x: 887, endPoint y: 152, distance: 143.1
click at [1009, 219] on button "Check in" at bounding box center [1001, 219] width 45 height 18
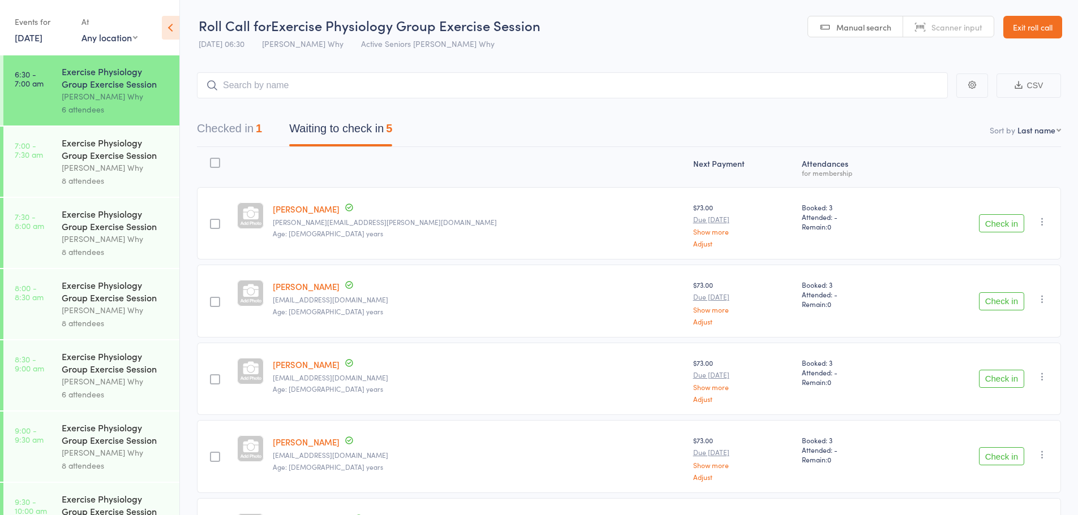
click at [991, 231] on button "Check in" at bounding box center [1001, 223] width 45 height 18
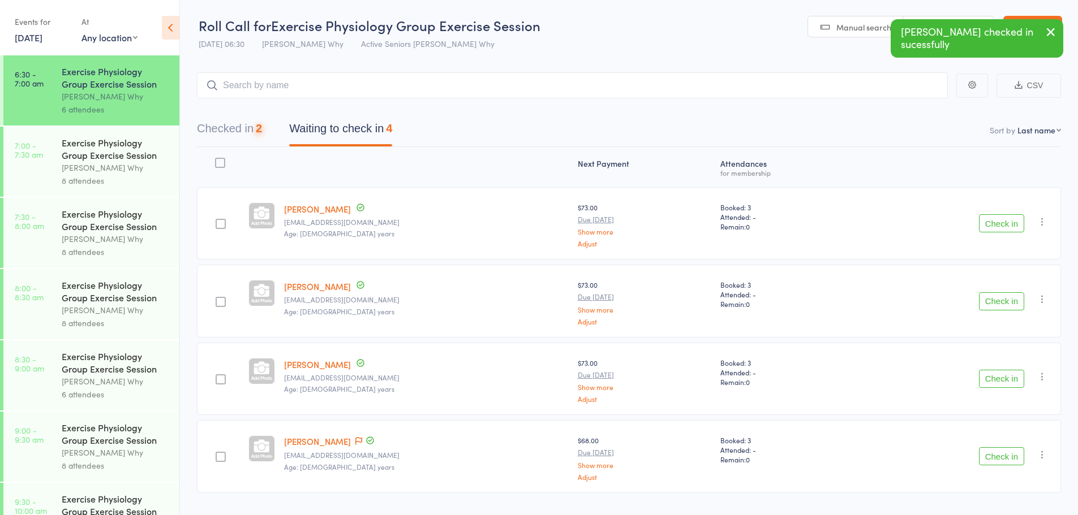
click at [991, 231] on button "Check in" at bounding box center [1001, 223] width 45 height 18
click at [1002, 379] on button "Check in" at bounding box center [1001, 379] width 45 height 18
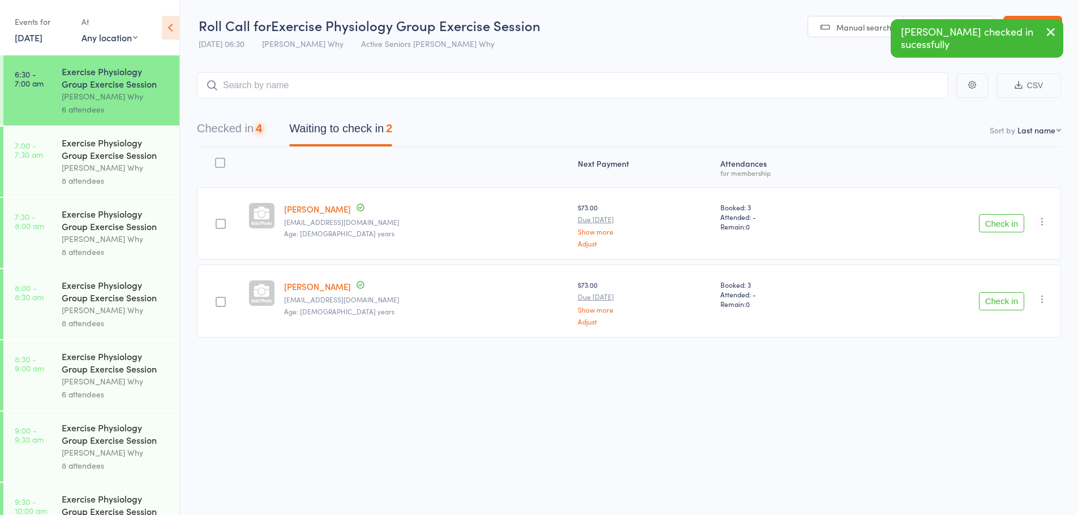
click at [217, 126] on button "Checked in 4" at bounding box center [229, 132] width 65 height 30
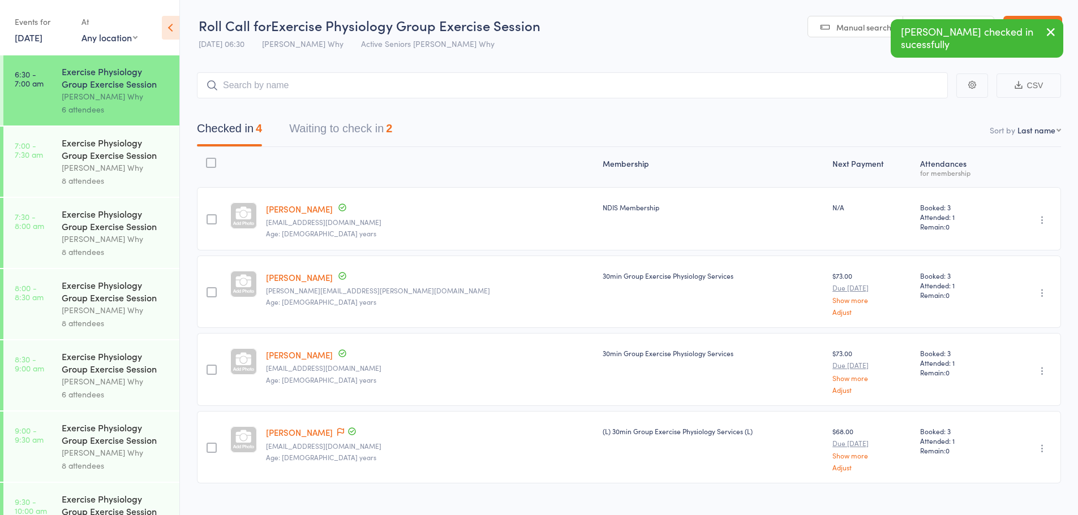
click at [297, 211] on link "John Backhouse" at bounding box center [299, 209] width 67 height 12
click at [300, 278] on link "Jennifer Blackwell" at bounding box center [299, 278] width 67 height 12
click at [300, 349] on link "Eric Deshon" at bounding box center [299, 355] width 67 height 12
click at [294, 430] on link "[PERSON_NAME]" at bounding box center [299, 432] width 67 height 12
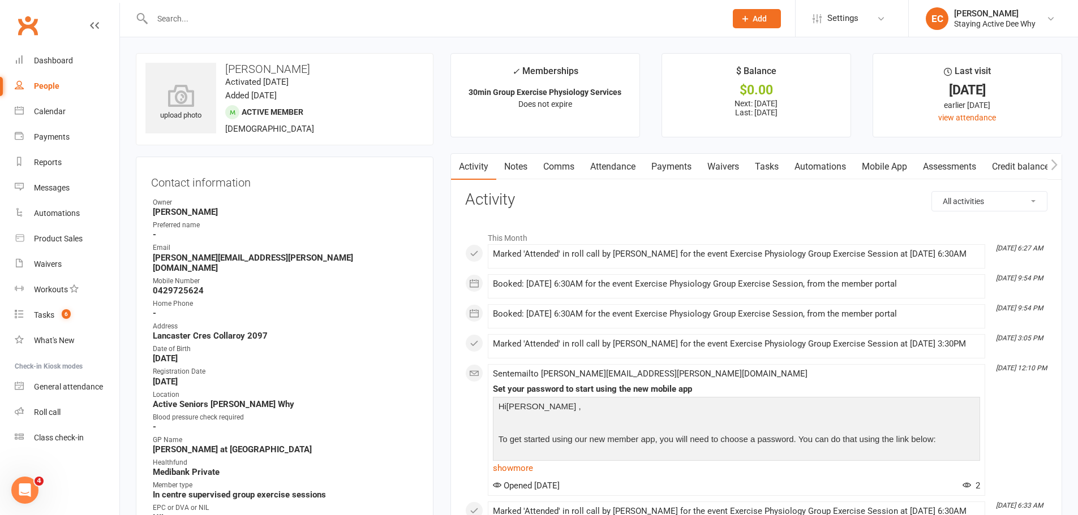
scroll to position [170, 0]
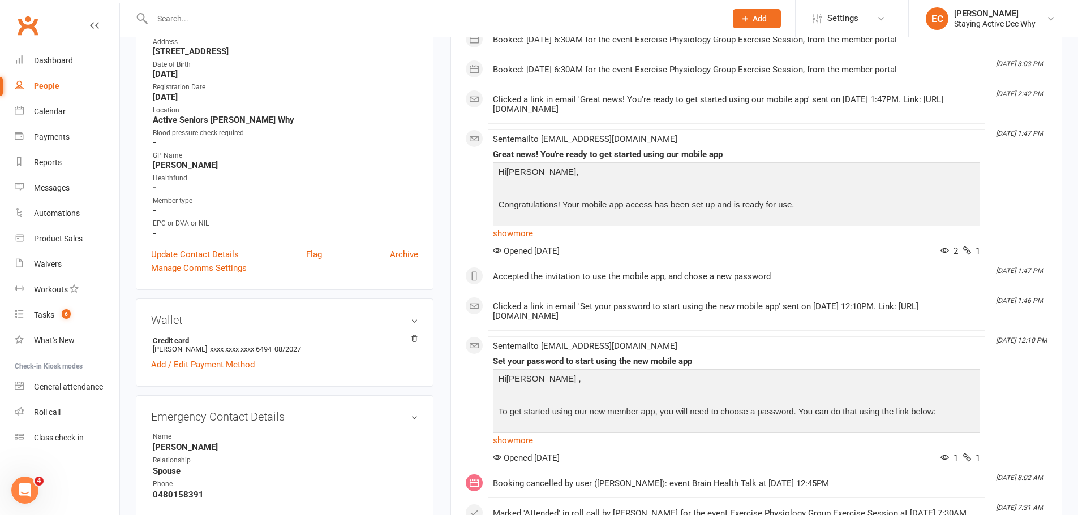
scroll to position [283, 0]
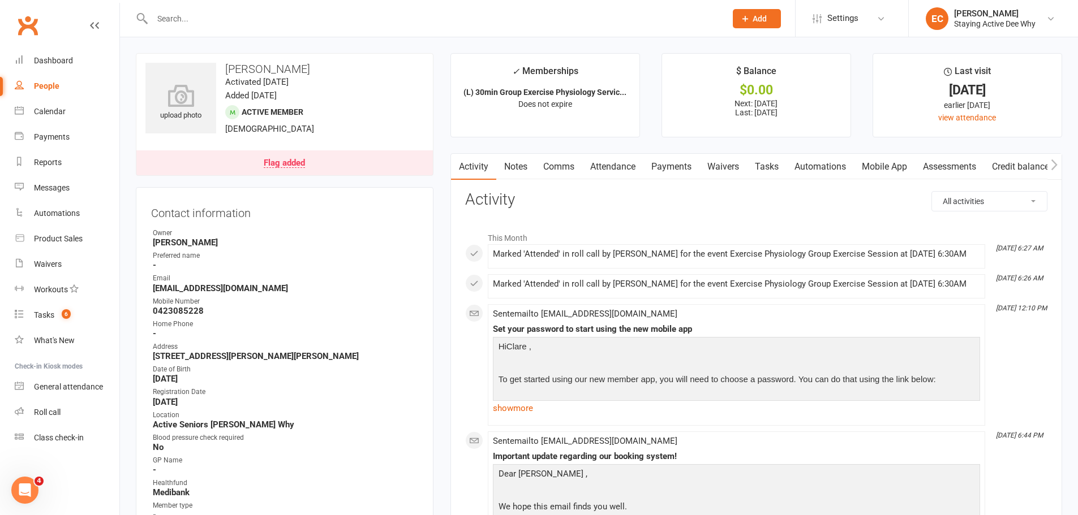
click at [273, 162] on div "Flag added" at bounding box center [284, 163] width 41 height 9
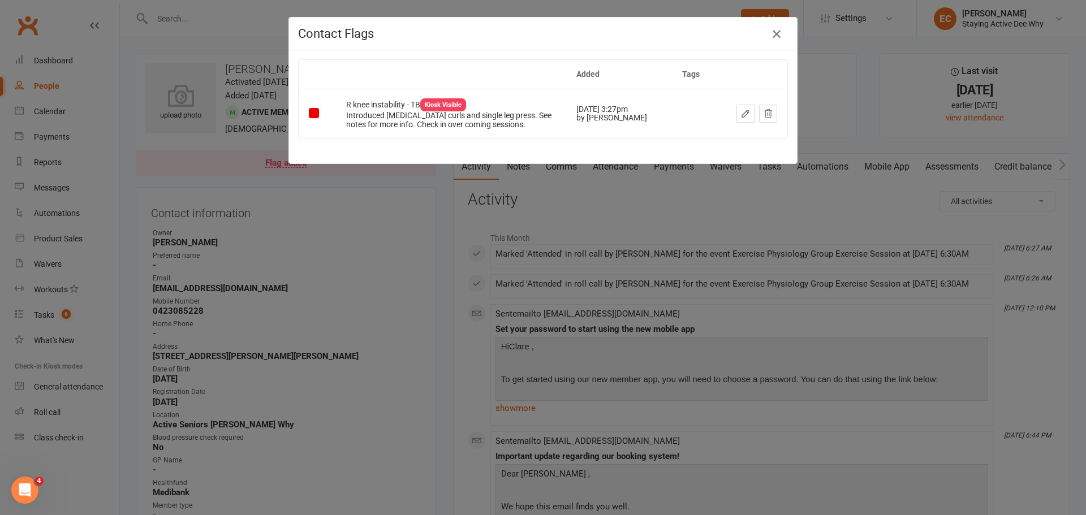
click at [778, 31] on icon "button" at bounding box center [777, 34] width 14 height 14
